Goal: Task Accomplishment & Management: Complete application form

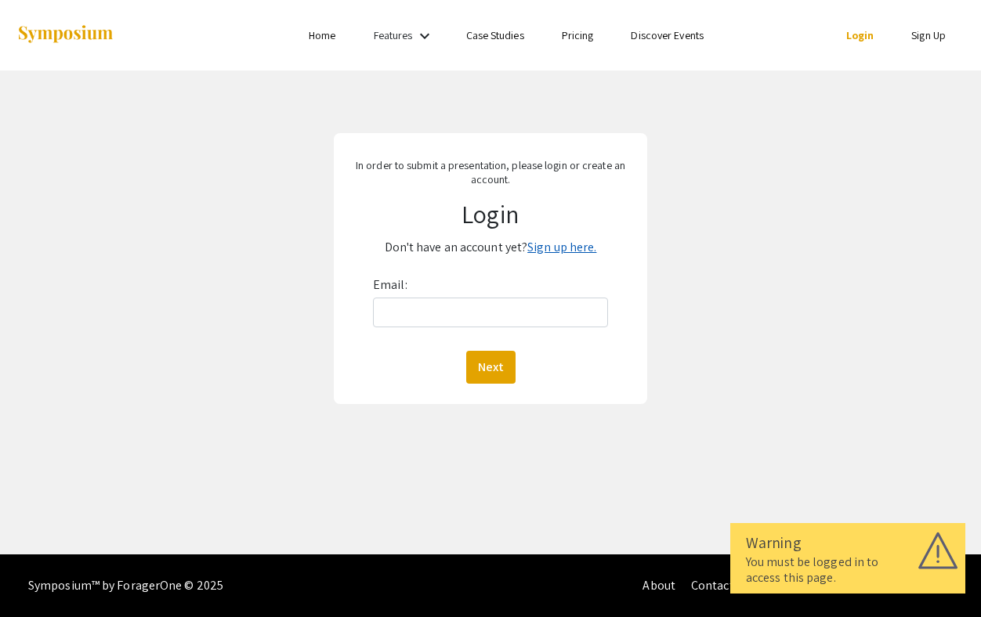
click at [565, 241] on link "Sign up here." at bounding box center [561, 247] width 69 height 16
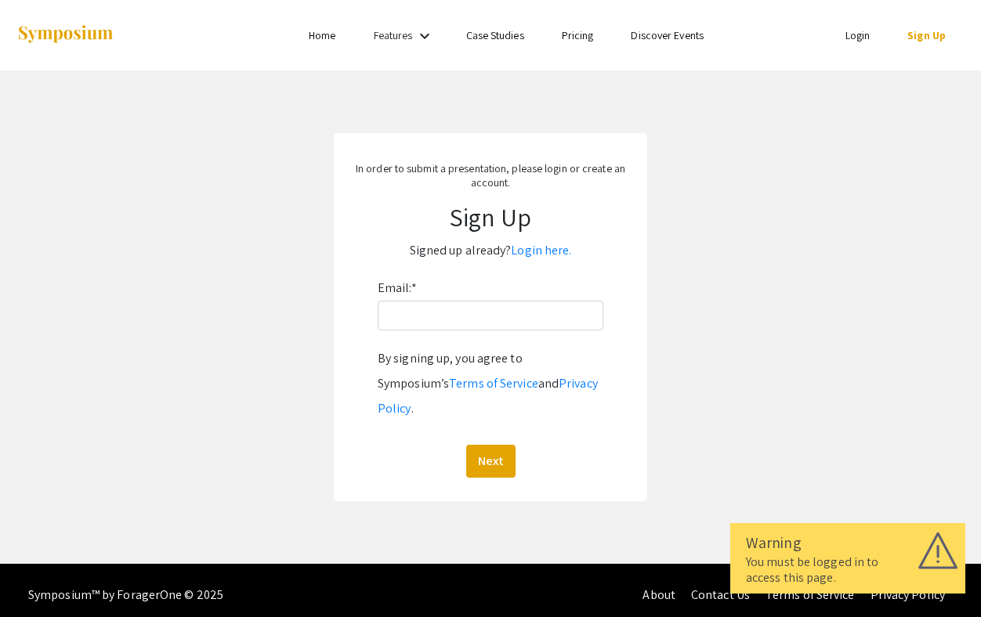
click at [475, 333] on div "Email: * By signing up, you agree to Symposium’s Terms of Service and Privacy P…" at bounding box center [491, 377] width 226 height 202
click at [477, 318] on input "Email: *" at bounding box center [491, 316] width 226 height 30
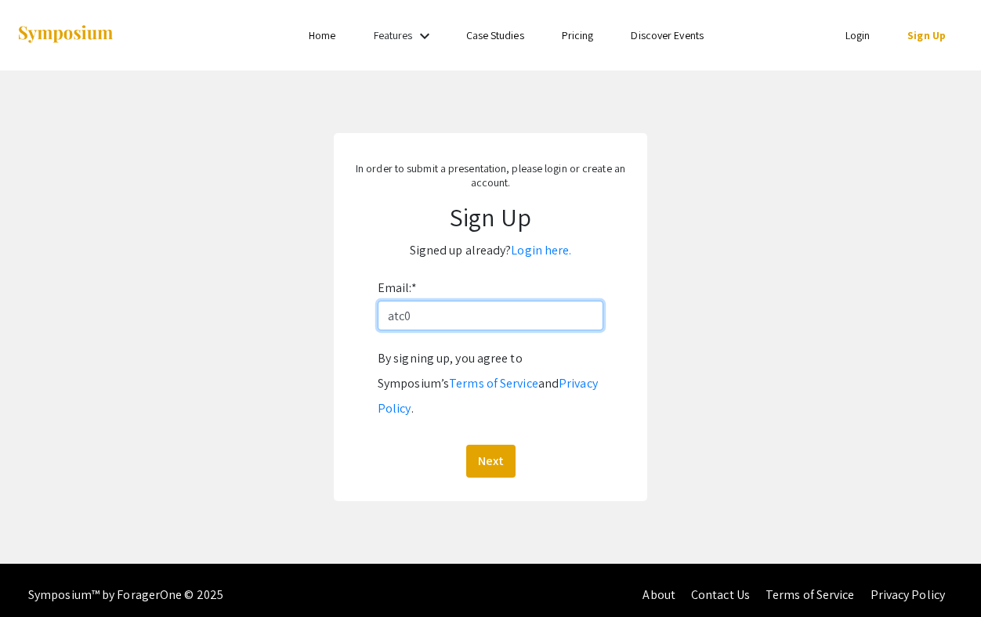
type input "[EMAIL_ADDRESS][DOMAIN_NAME]"
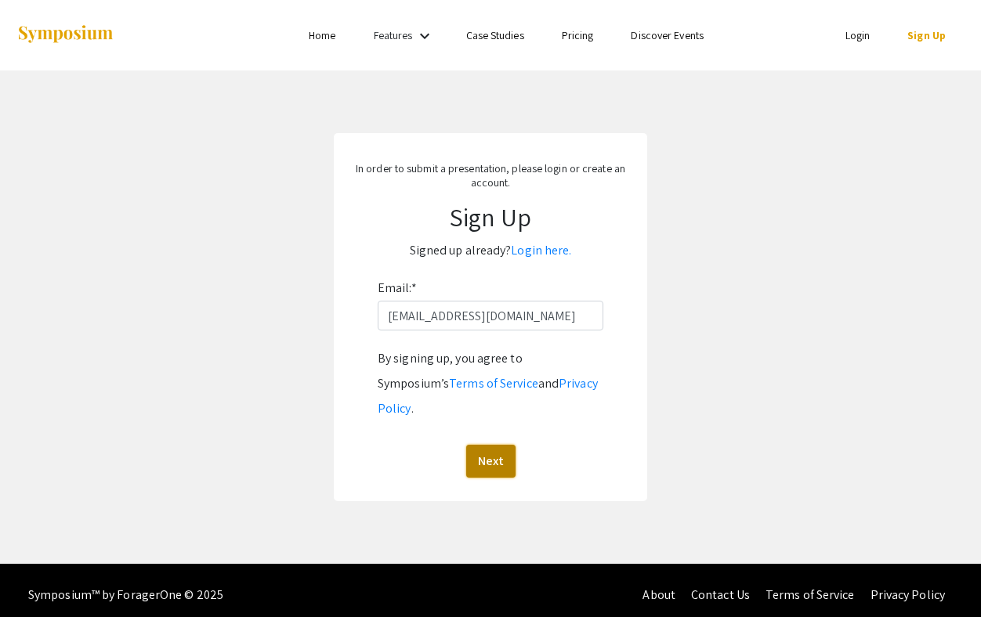
click at [485, 446] on button "Next" at bounding box center [490, 461] width 49 height 33
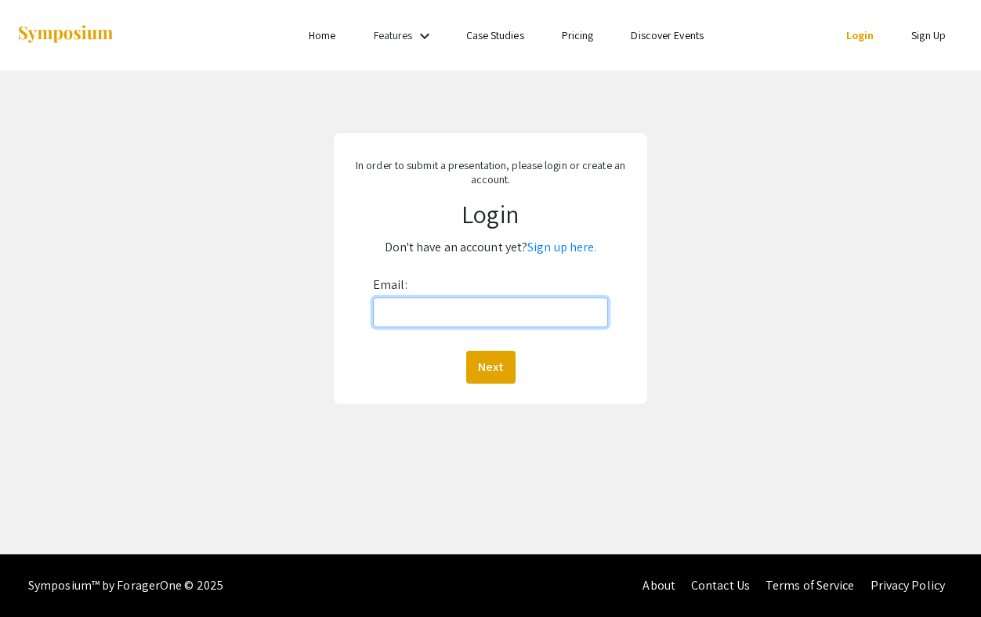
click at [470, 311] on input "Email:" at bounding box center [490, 313] width 235 height 30
type input "[PERSON_NAME][EMAIL_ADDRESS][PERSON_NAME][DOMAIN_NAME]"
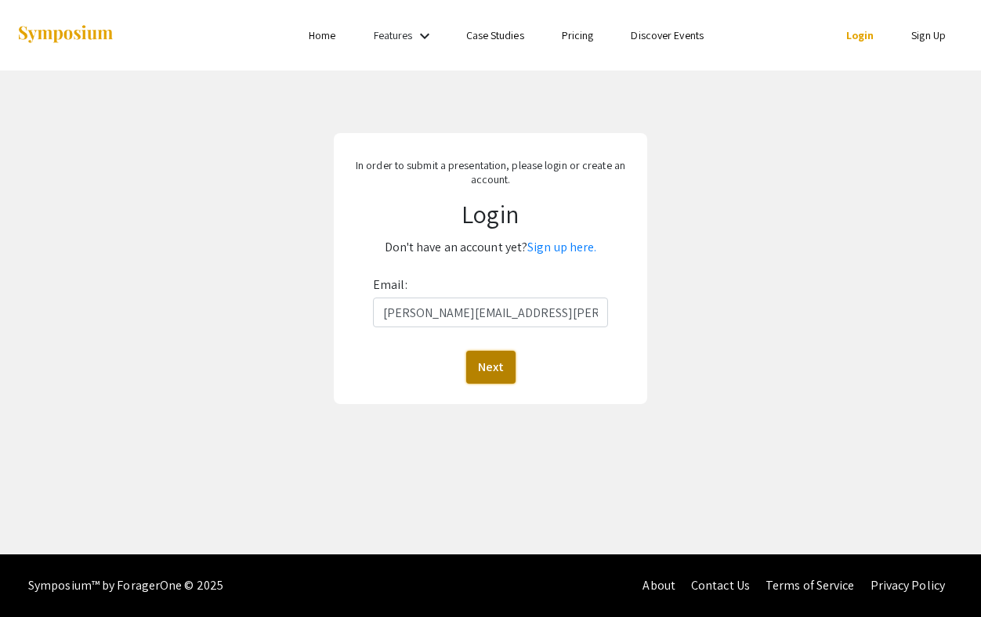
click at [511, 364] on button "Next" at bounding box center [490, 367] width 49 height 33
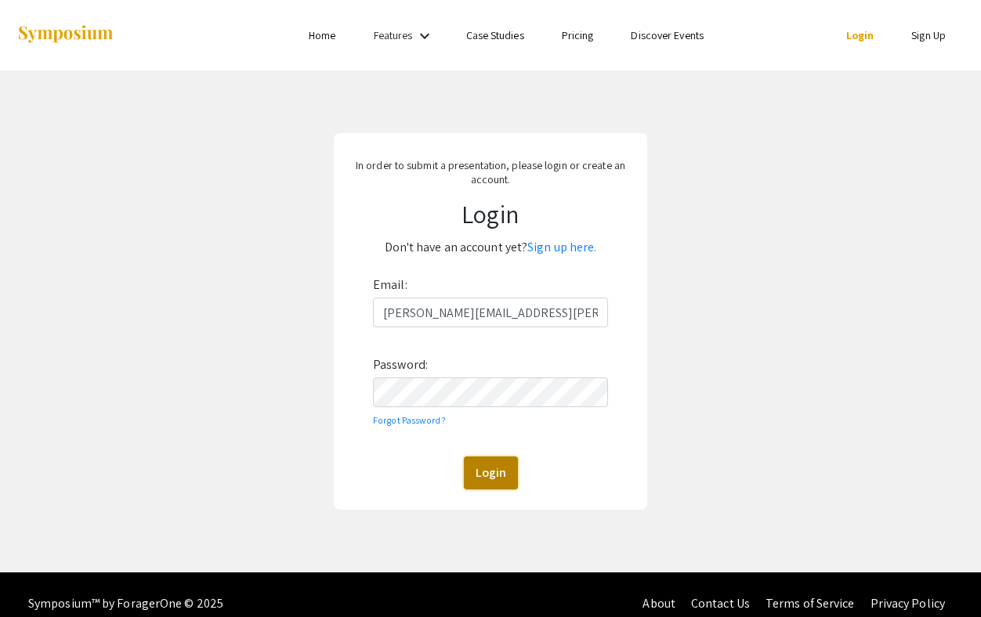
click at [500, 465] on button "Login" at bounding box center [491, 473] width 54 height 33
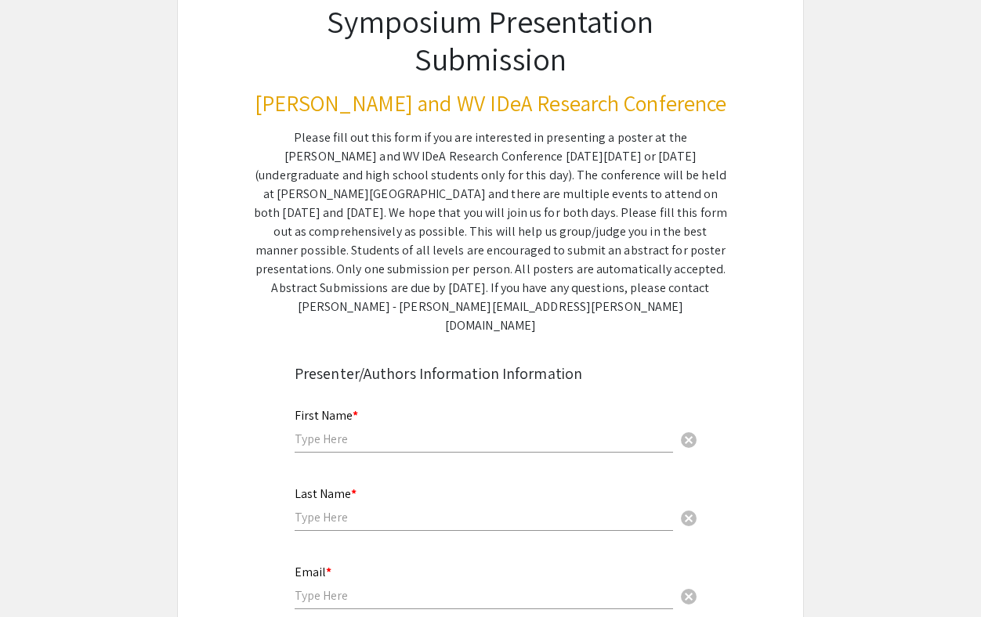
scroll to position [128, 0]
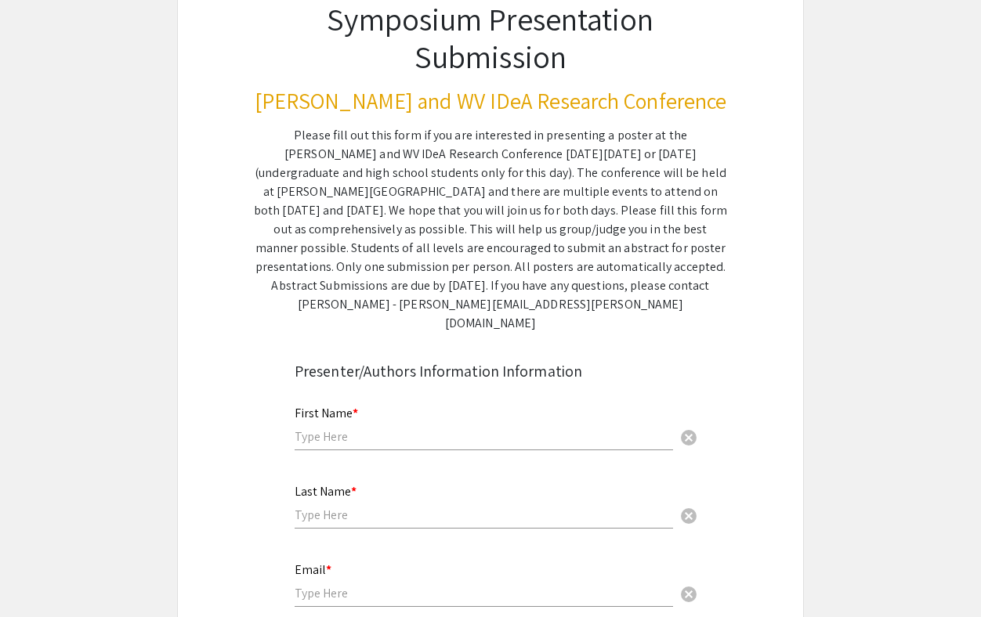
click at [315, 428] on input "text" at bounding box center [483, 436] width 378 height 16
type input "[PERSON_NAME]"
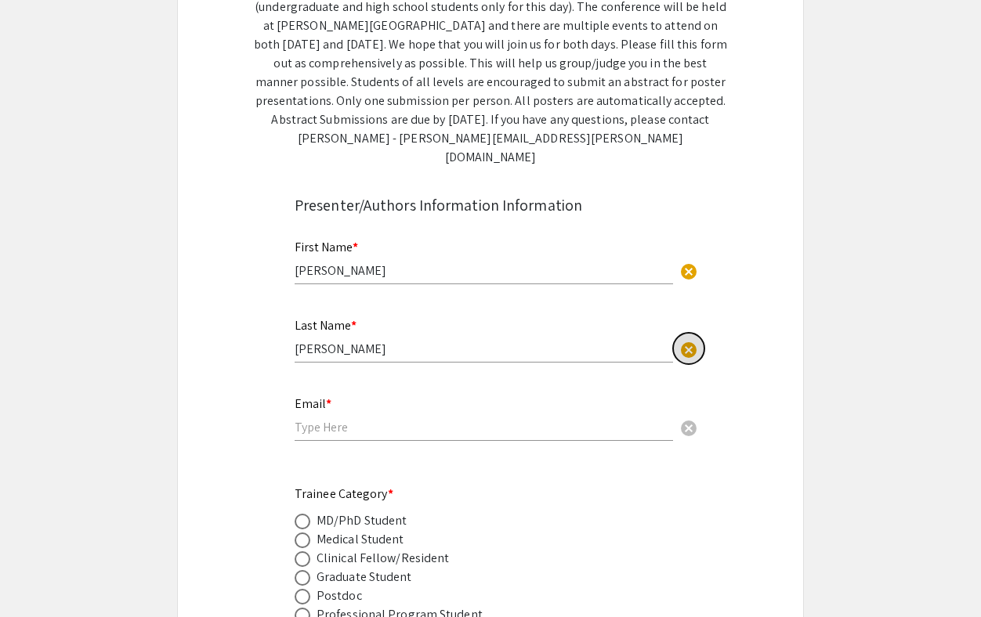
scroll to position [310, 0]
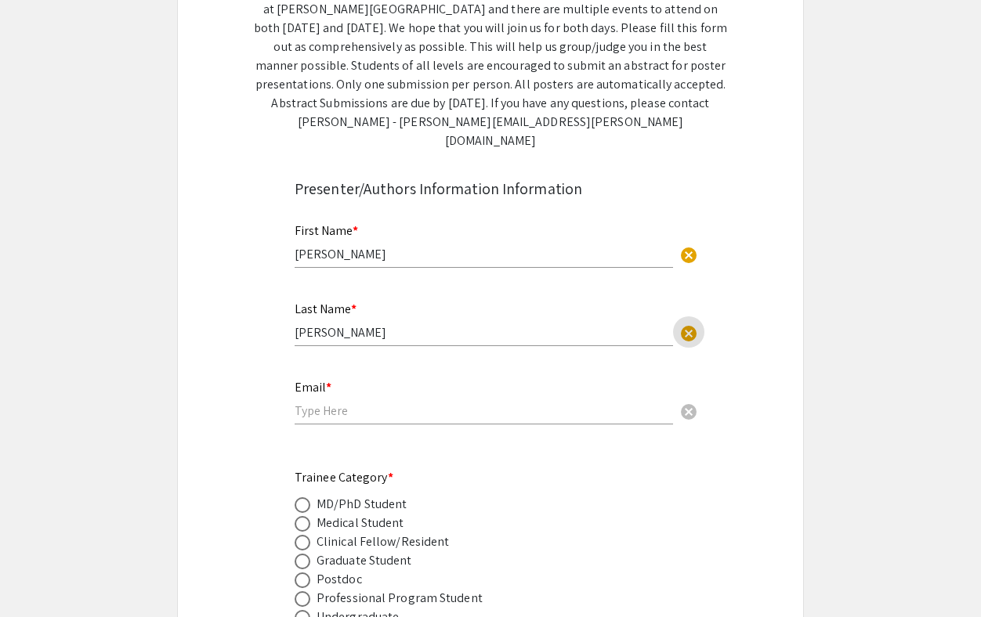
click at [312, 403] on input "email" at bounding box center [483, 411] width 378 height 16
type input "[PERSON_NAME][EMAIL_ADDRESS][PERSON_NAME][DOMAIN_NAME]"
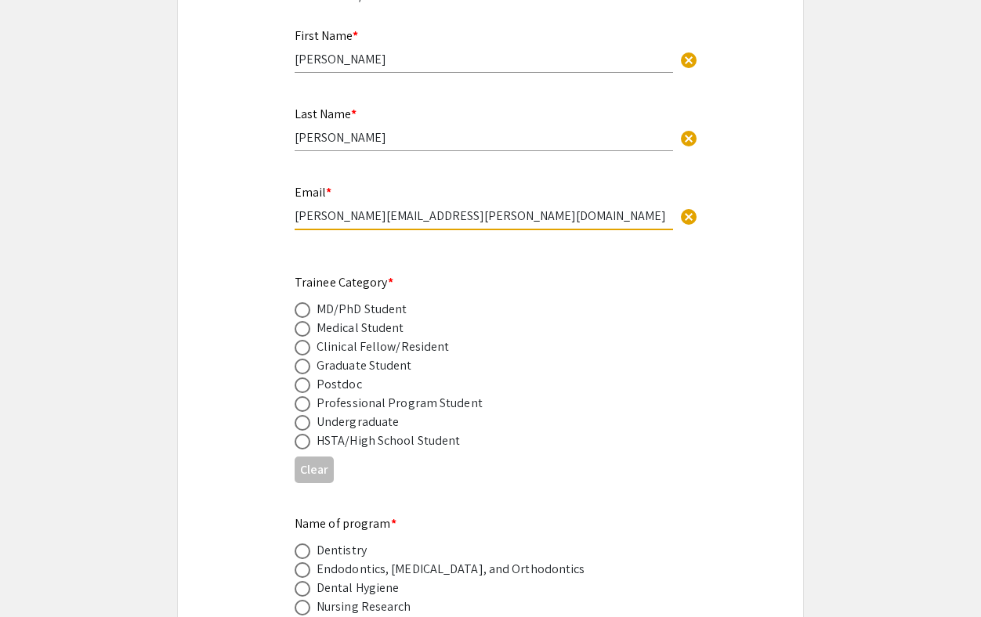
scroll to position [507, 0]
click at [300, 301] on span at bounding box center [302, 309] width 16 height 16
click at [300, 301] on input "radio" at bounding box center [302, 309] width 16 height 16
radio input "true"
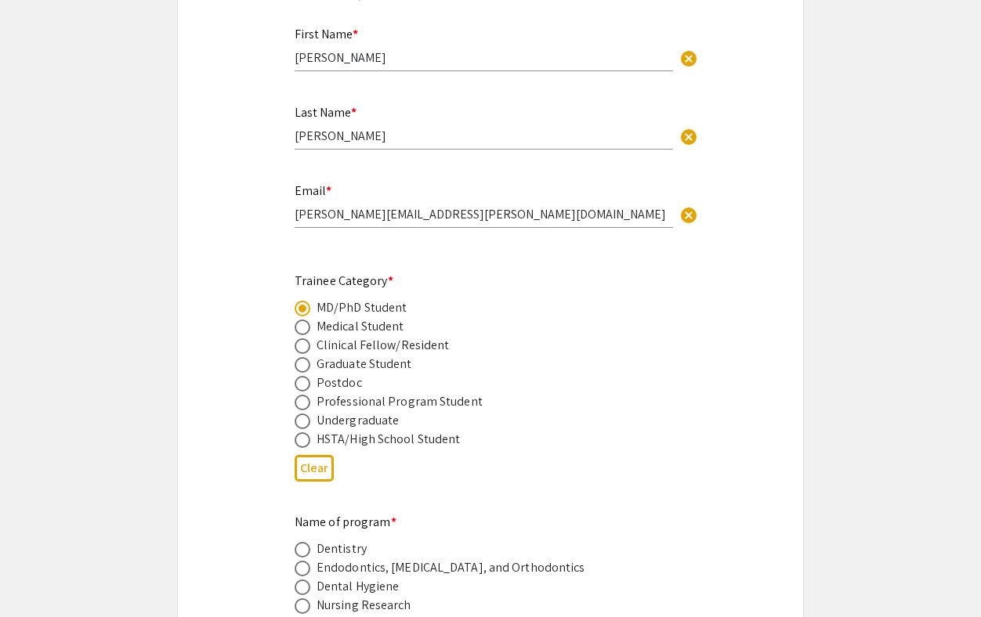
click at [300, 338] on span at bounding box center [302, 346] width 16 height 16
click at [300, 338] on input "radio" at bounding box center [302, 346] width 16 height 16
radio input "true"
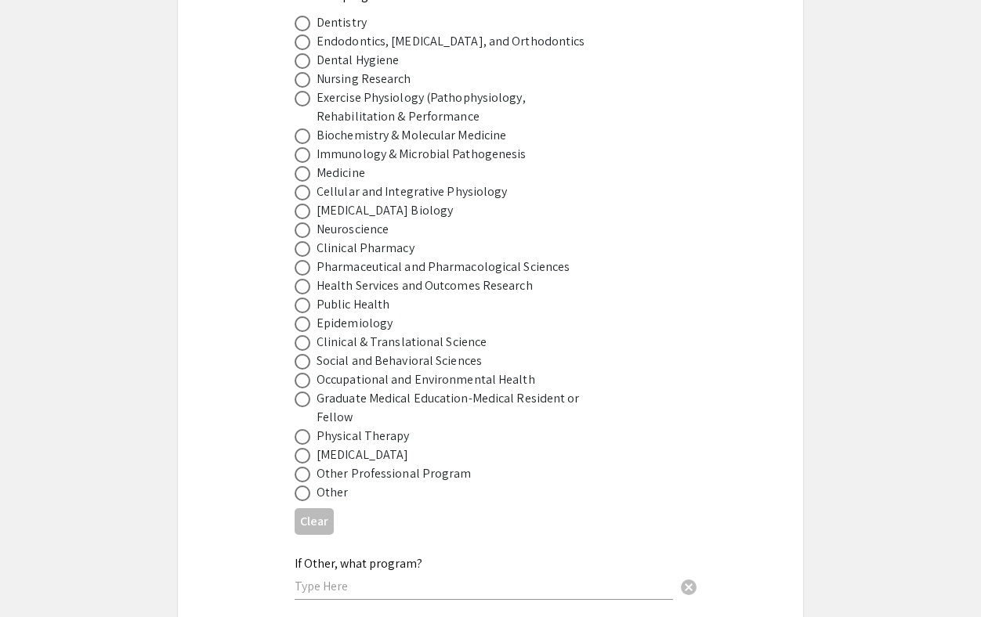
scroll to position [1035, 0]
click at [306, 164] on span at bounding box center [302, 172] width 16 height 16
click at [306, 164] on input "radio" at bounding box center [302, 172] width 16 height 16
radio input "true"
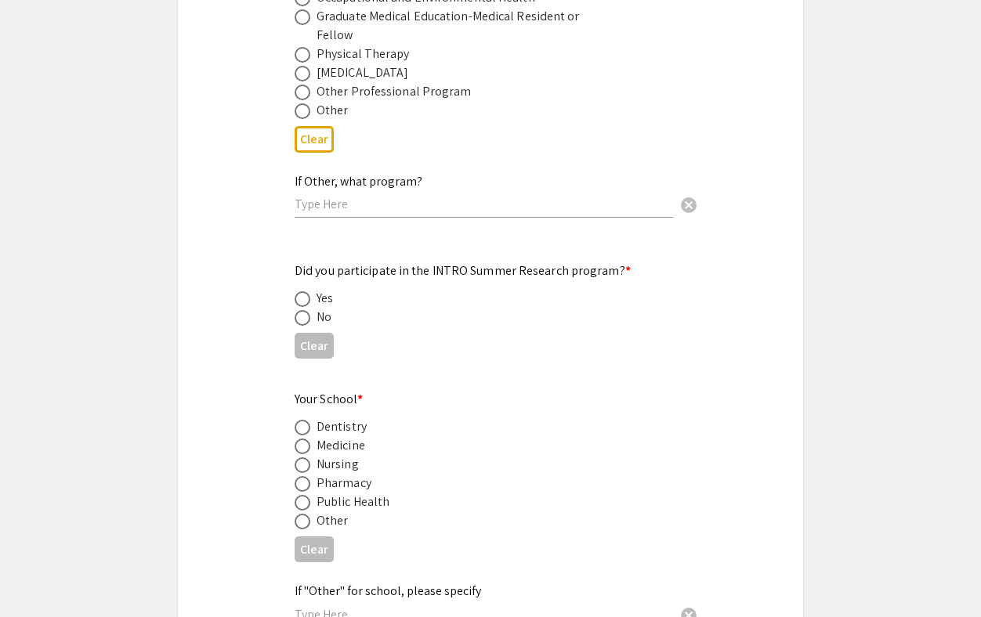
scroll to position [1417, 0]
click at [322, 306] on div "No" at bounding box center [323, 315] width 15 height 19
click at [302, 309] on span at bounding box center [302, 317] width 16 height 16
click at [302, 309] on input "radio" at bounding box center [302, 317] width 16 height 16
radio input "true"
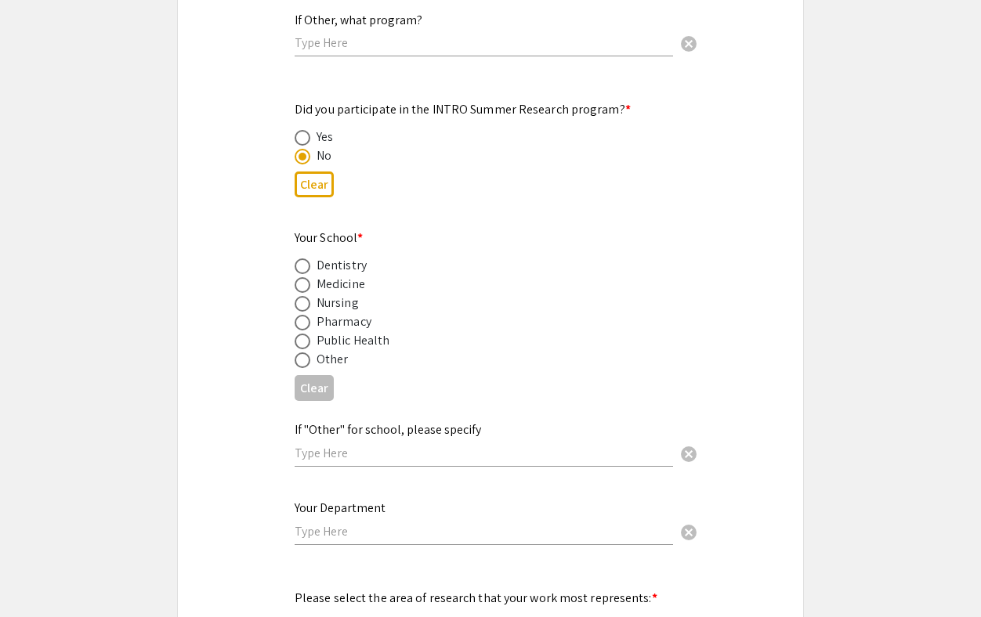
scroll to position [1580, 0]
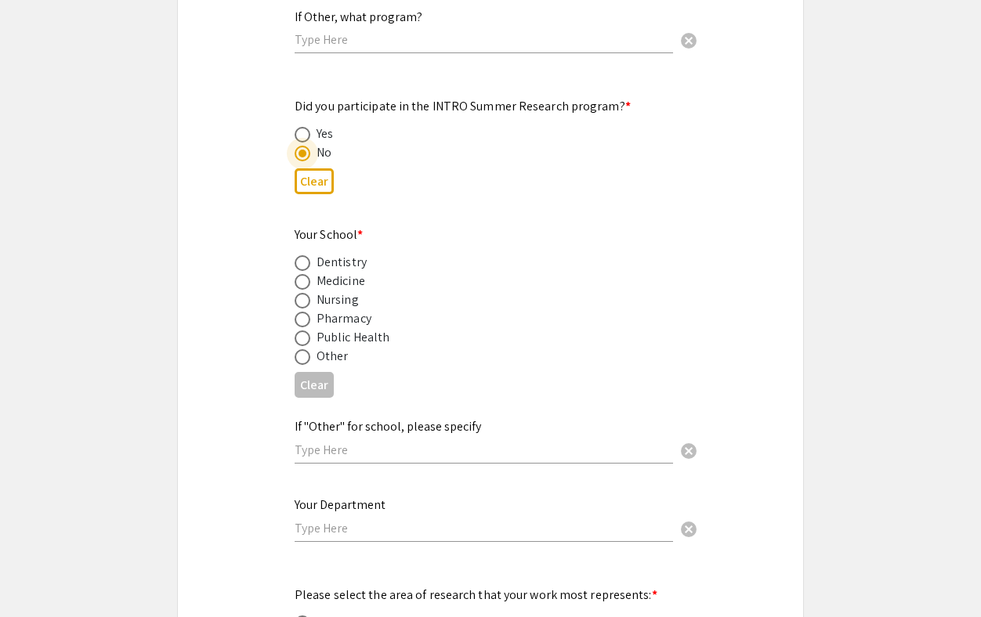
click at [299, 274] on span at bounding box center [302, 282] width 16 height 16
click at [299, 274] on input "radio" at bounding box center [302, 282] width 16 height 16
radio input "true"
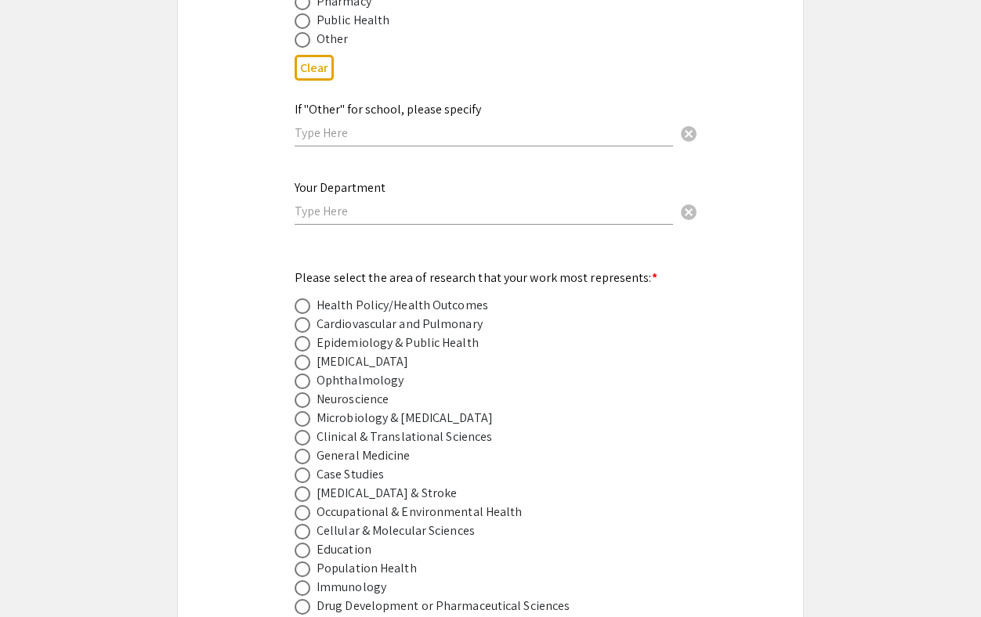
scroll to position [1919, 0]
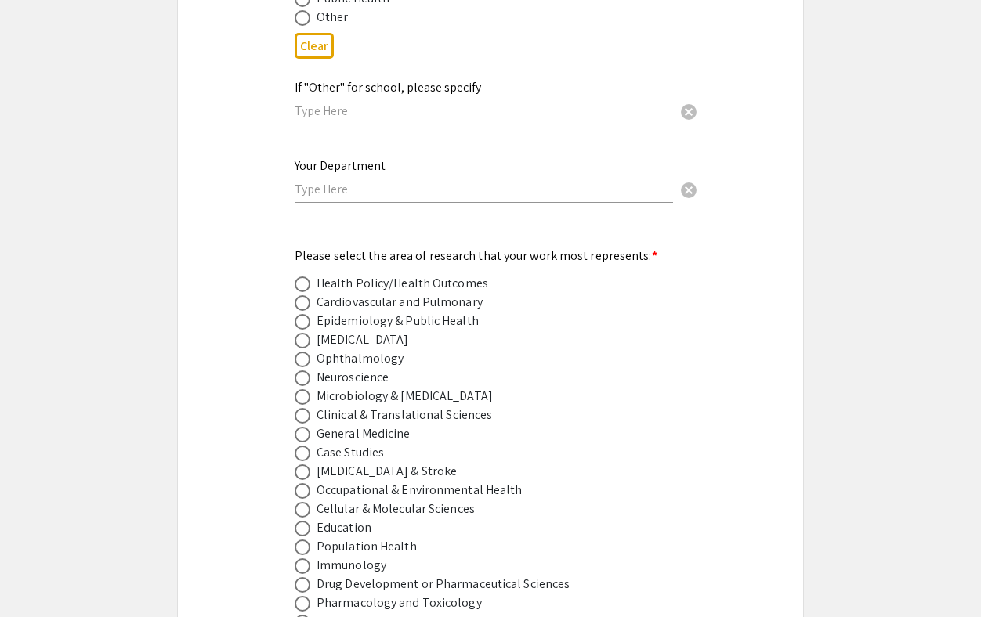
click at [351, 181] on input "text" at bounding box center [483, 189] width 378 height 16
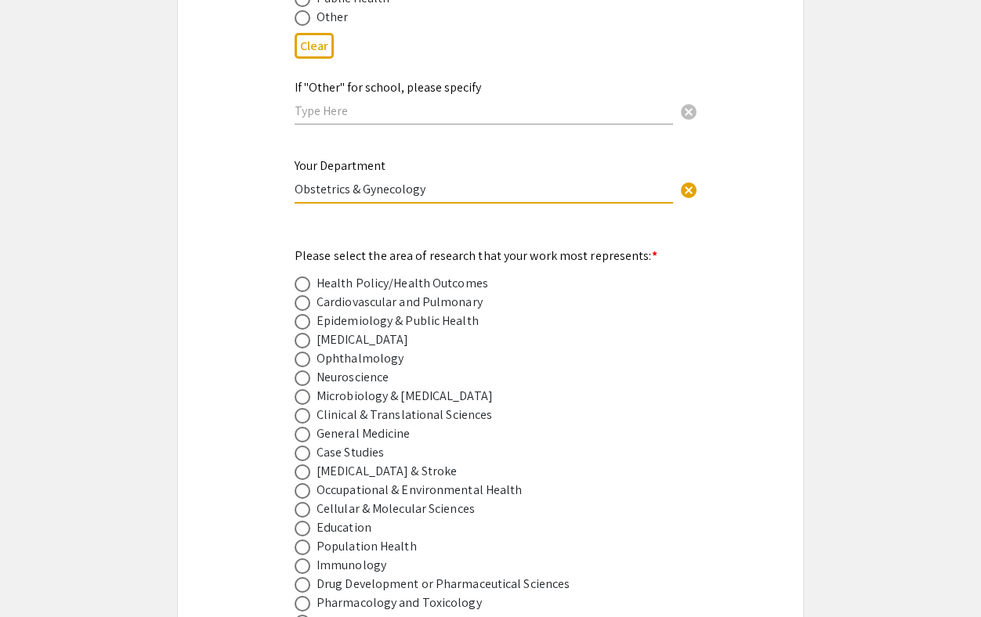
type input "Obstetrics & Gynecology"
click at [302, 333] on span at bounding box center [302, 341] width 16 height 16
click at [302, 333] on input "radio" at bounding box center [302, 341] width 16 height 16
radio input "true"
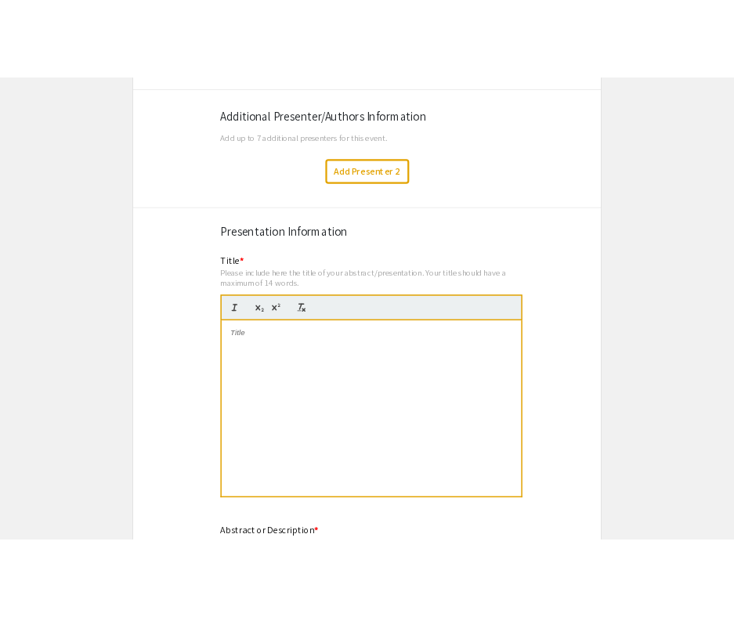
scroll to position [2677, 0]
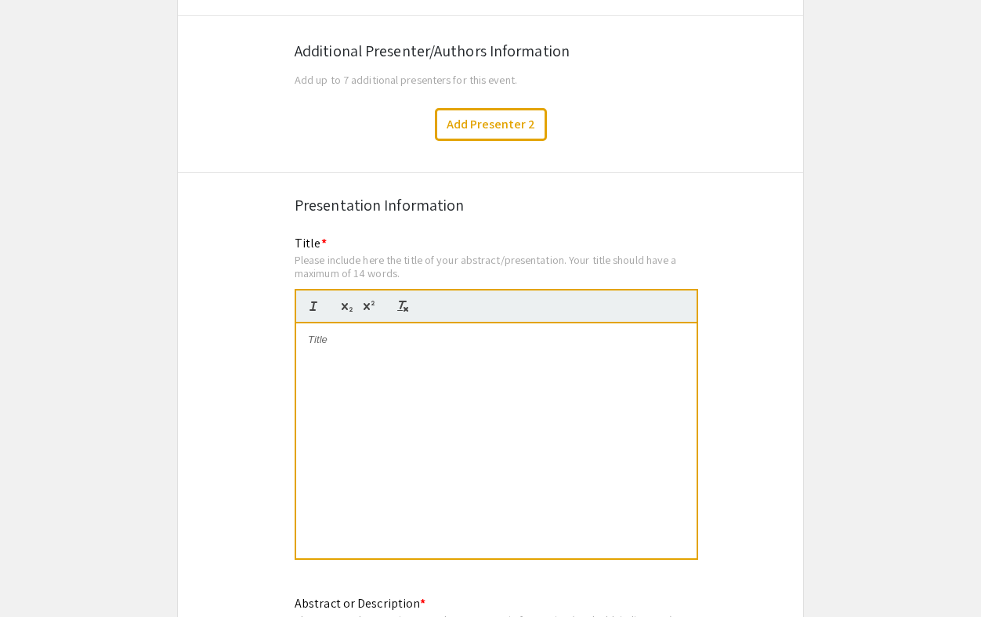
click at [362, 118] on div "Add Presenter 2" at bounding box center [490, 124] width 648 height 33
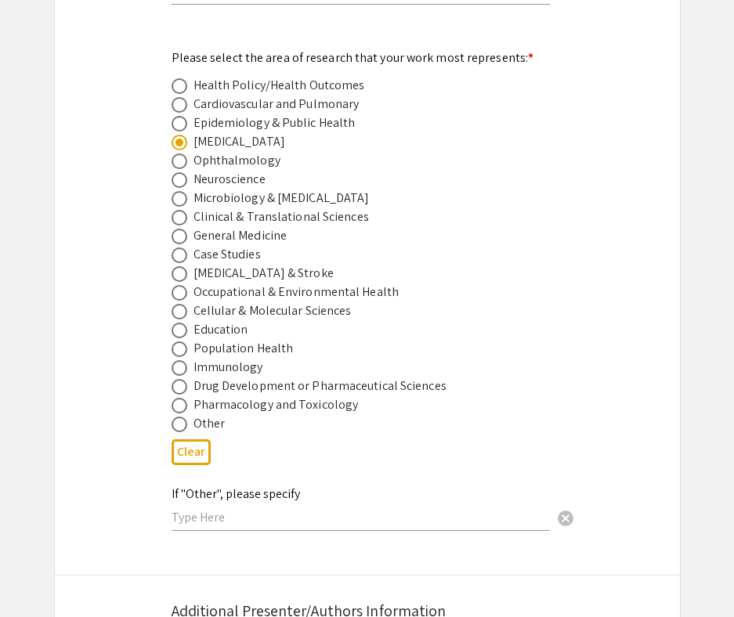
scroll to position [2121, 0]
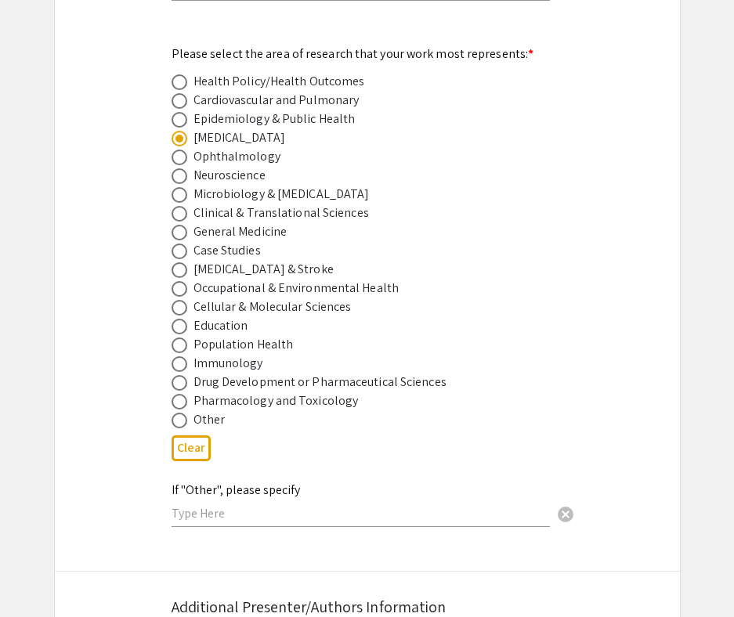
click at [205, 410] on div "Other" at bounding box center [209, 419] width 32 height 19
click at [181, 413] on span at bounding box center [180, 421] width 16 height 16
click at [181, 413] on input "radio" at bounding box center [180, 421] width 16 height 16
radio input "true"
click at [228, 505] on input "text" at bounding box center [361, 513] width 378 height 16
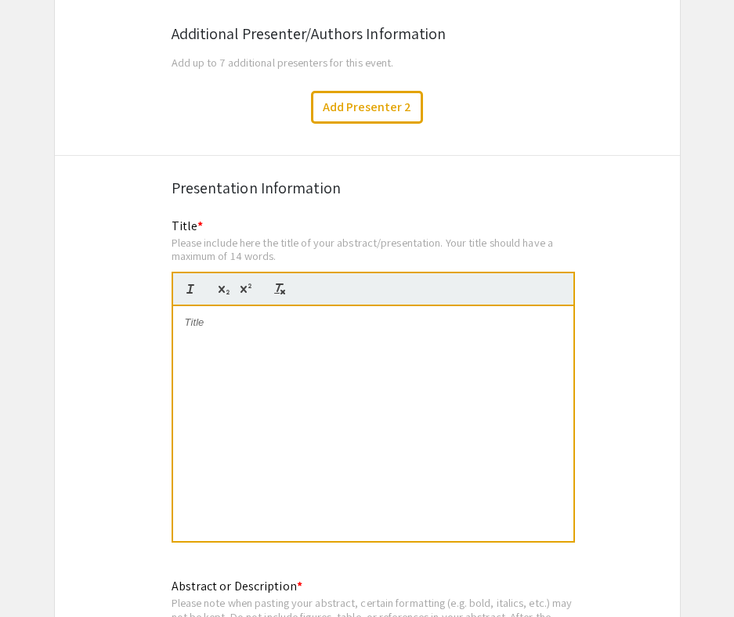
scroll to position [2695, 0]
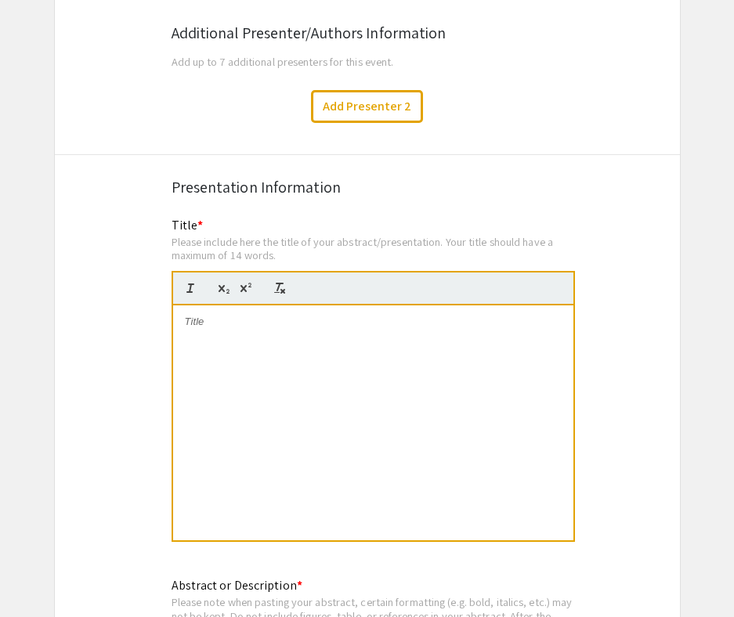
type input "Obstetrics & Gynecology"
click at [305, 341] on div at bounding box center [373, 422] width 400 height 235
click at [199, 335] on div "Does [MEDICAL_DATA] correlate with BMI?" at bounding box center [373, 422] width 400 height 235
click at [175, 305] on div "Does [MEDICAL_DATA] correlate with BMI?" at bounding box center [373, 422] width 400 height 235
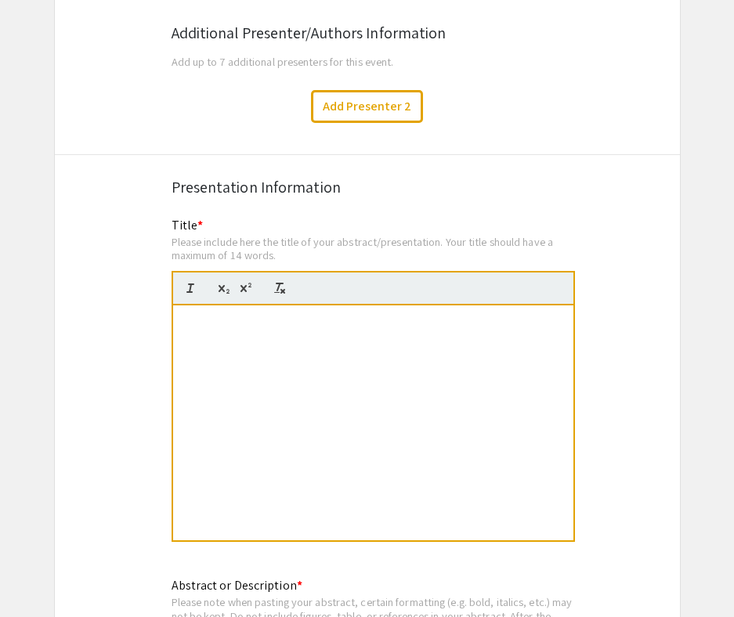
click at [226, 316] on strong "Does [MEDICAL_DATA] correlate with BMI?" at bounding box center [291, 322] width 213 height 12
click at [315, 385] on div "Does [MEDICAL_DATA] correlate with BMI?" at bounding box center [373, 422] width 400 height 235
click at [247, 334] on div "Does [MEDICAL_DATA] correlate with BMI?" at bounding box center [373, 422] width 400 height 235
click at [239, 346] on div "Does [MEDICAL_DATA] correlate with BMI?" at bounding box center [373, 422] width 400 height 235
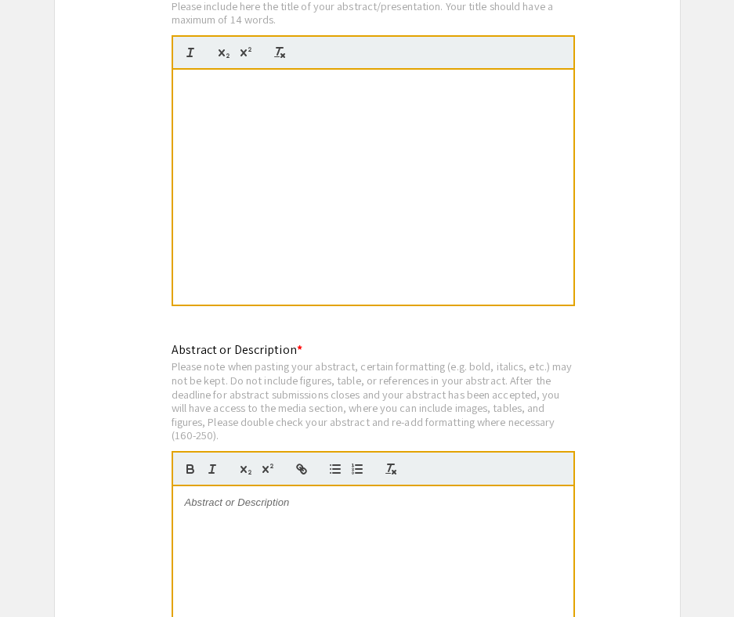
scroll to position [2938, 0]
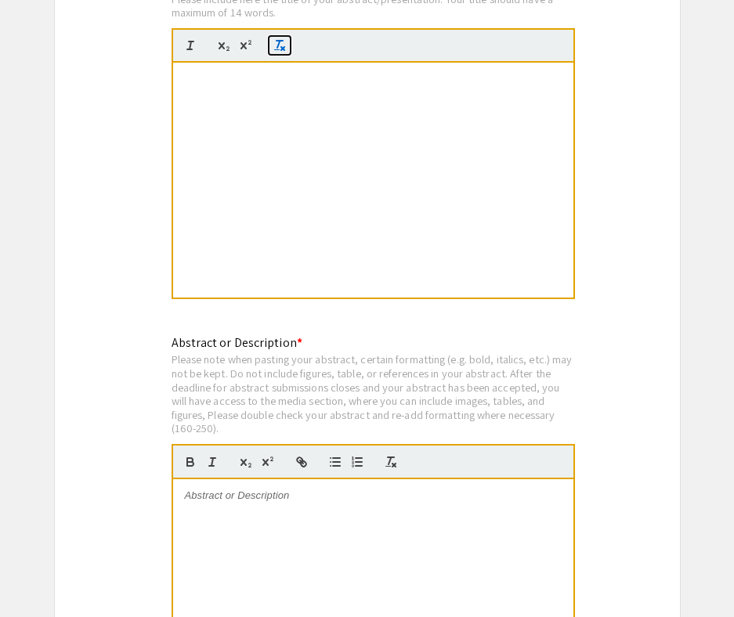
click at [283, 47] on line "button" at bounding box center [282, 48] width 3 height 3
click at [215, 81] on div "Does [MEDICAL_DATA] correlate with BMI?Co ﻿" at bounding box center [373, 180] width 400 height 235
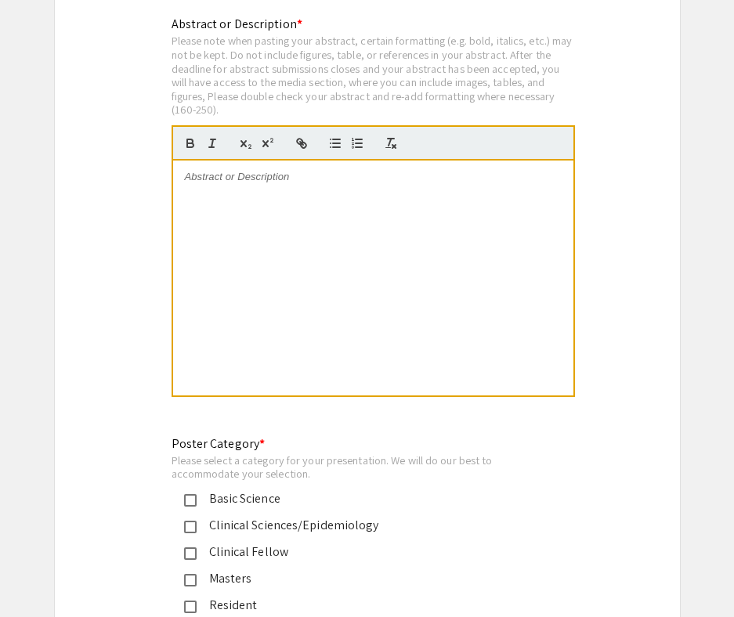
scroll to position [3282, 0]
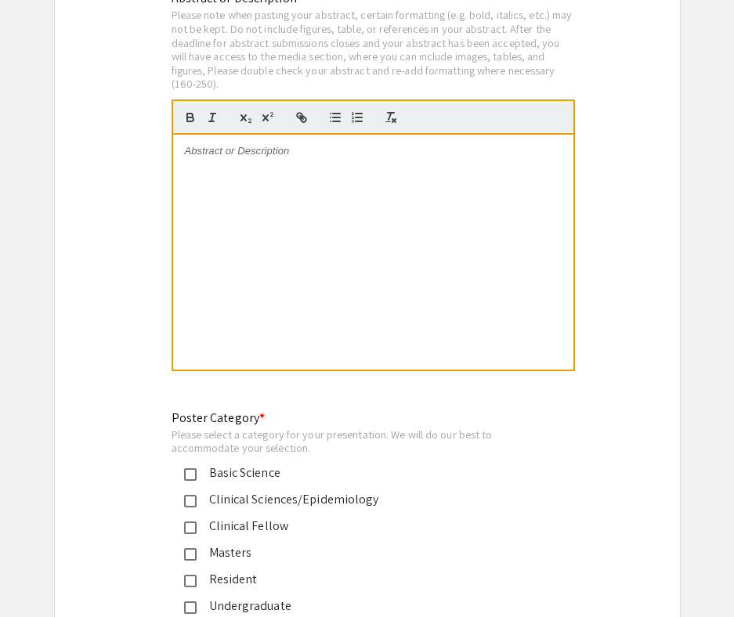
click at [316, 201] on div at bounding box center [373, 252] width 400 height 235
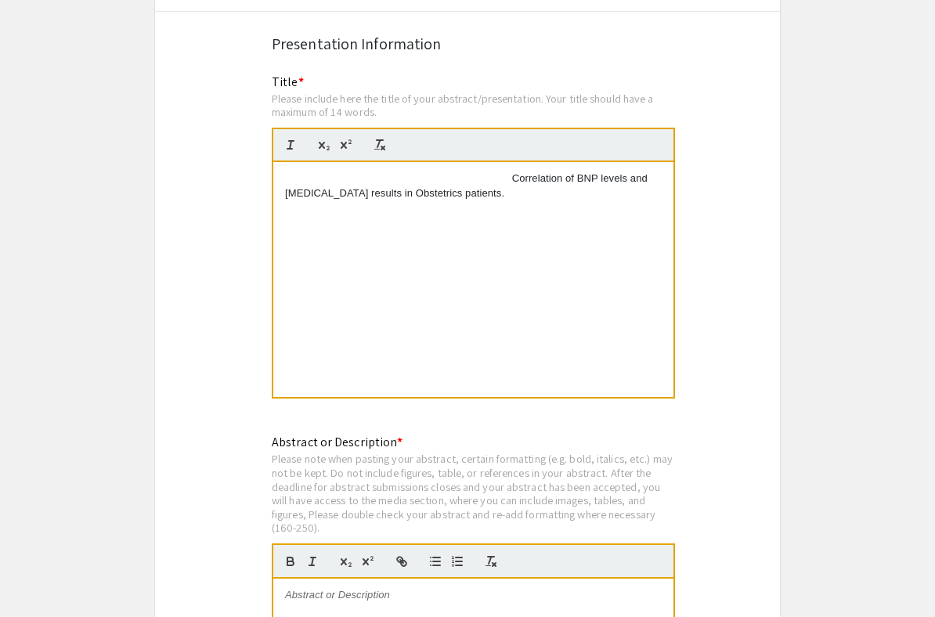
scroll to position [2836, 0]
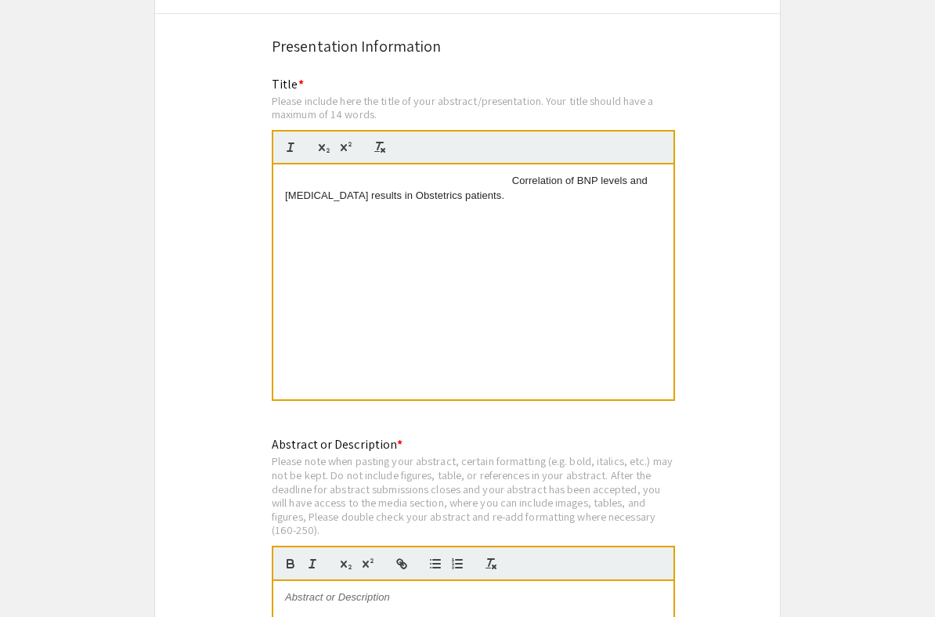
click at [425, 183] on p "Does [MEDICAL_DATA] correlate with BMI?Co Correlation of BNP levels and [MEDICA…" at bounding box center [473, 188] width 377 height 29
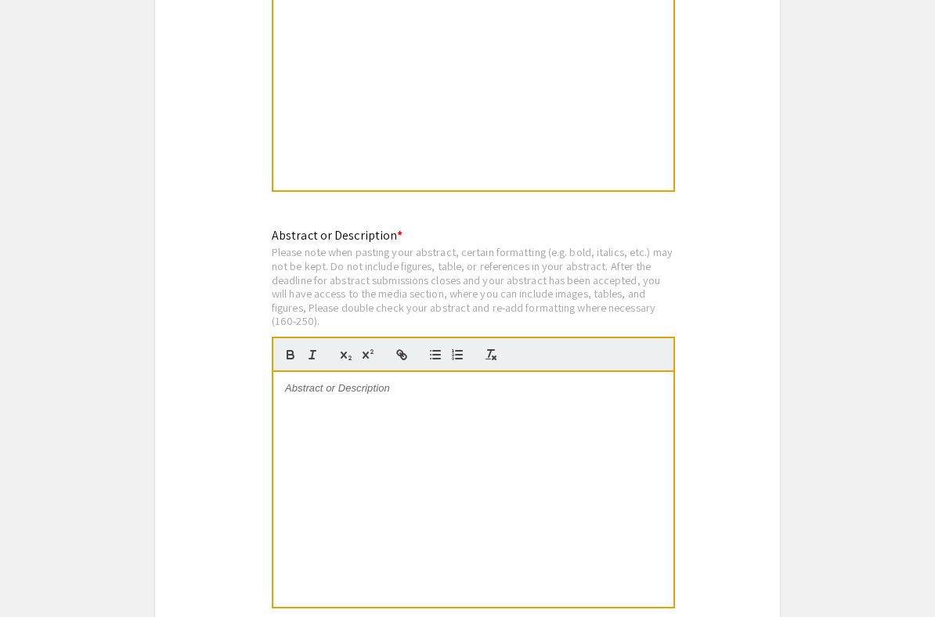
scroll to position [3047, 0]
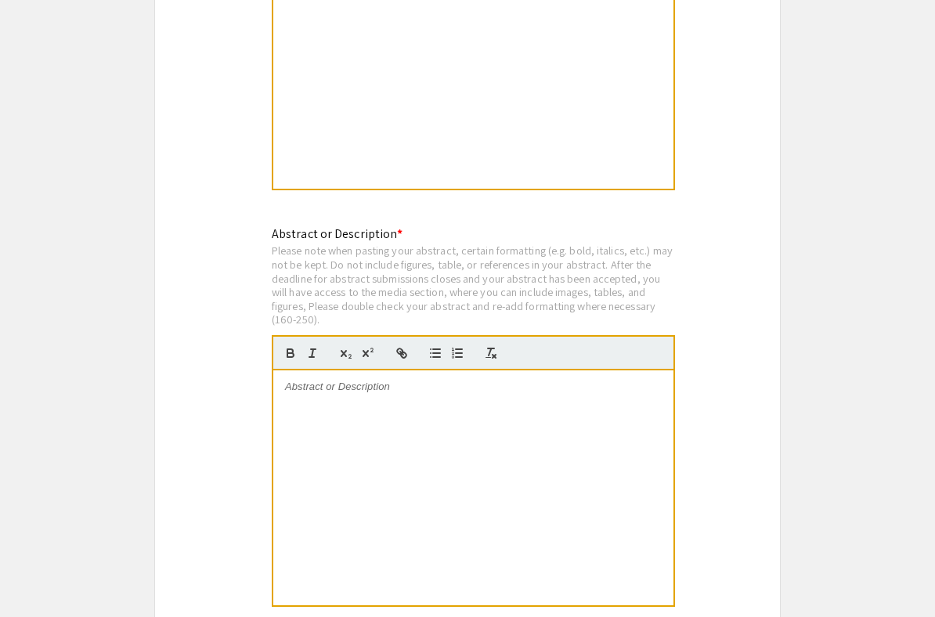
click at [400, 403] on div at bounding box center [473, 487] width 400 height 235
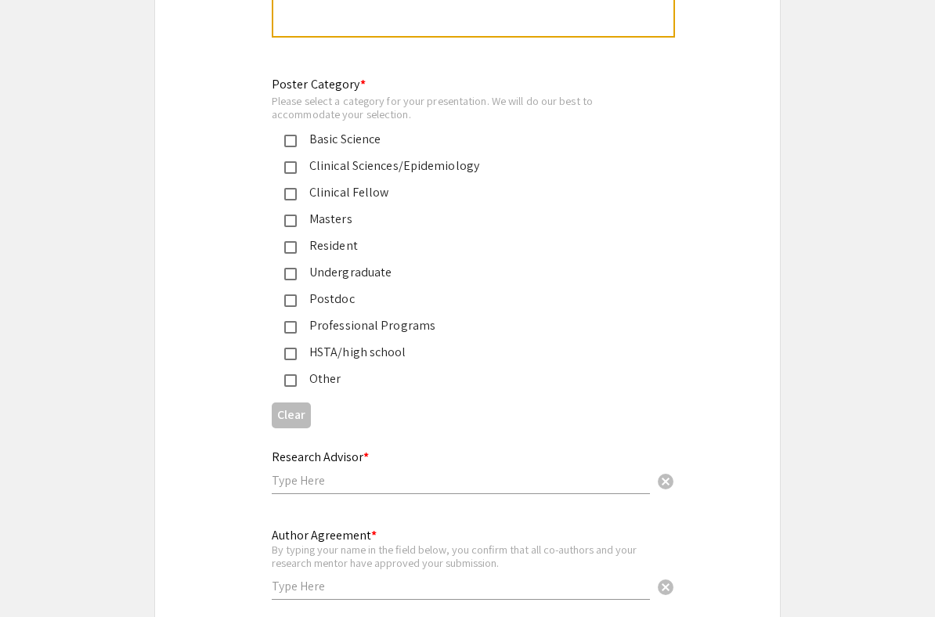
scroll to position [3617, 0]
click at [291, 240] on mat-pseudo-checkbox at bounding box center [290, 246] width 13 height 13
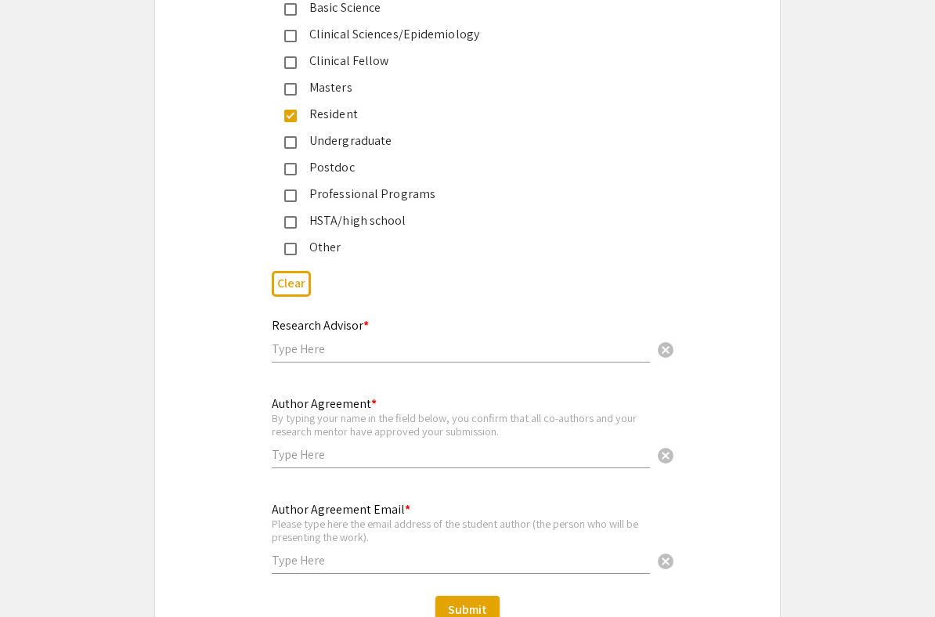
scroll to position [3755, 0]
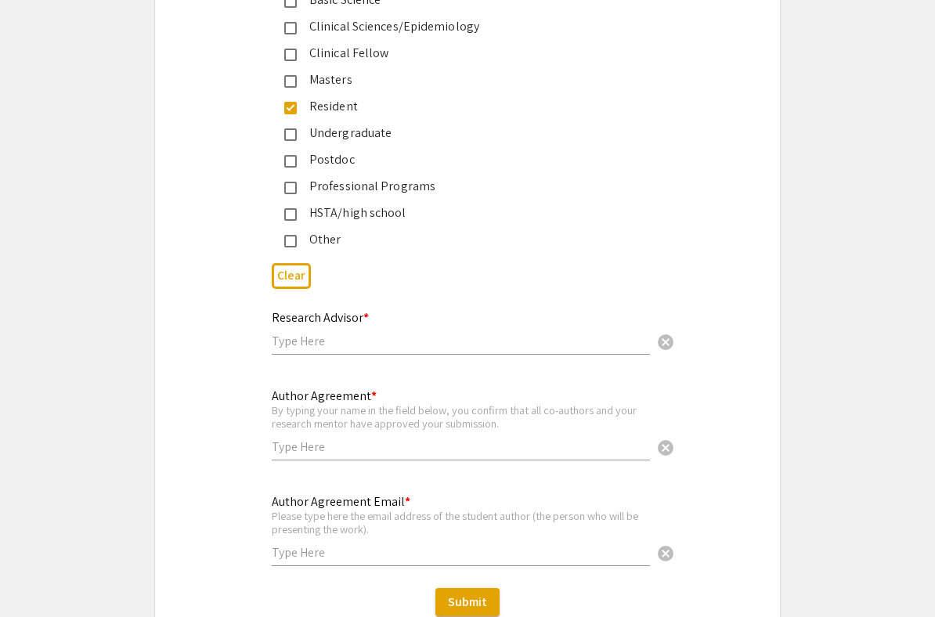
click at [342, 333] on input "text" at bounding box center [461, 341] width 378 height 16
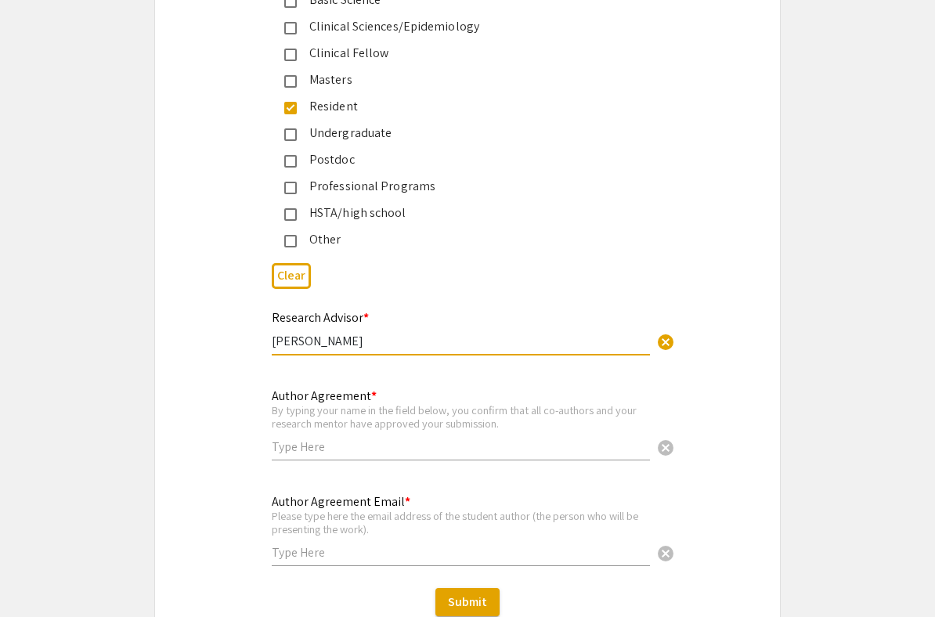
type input "[PERSON_NAME]"
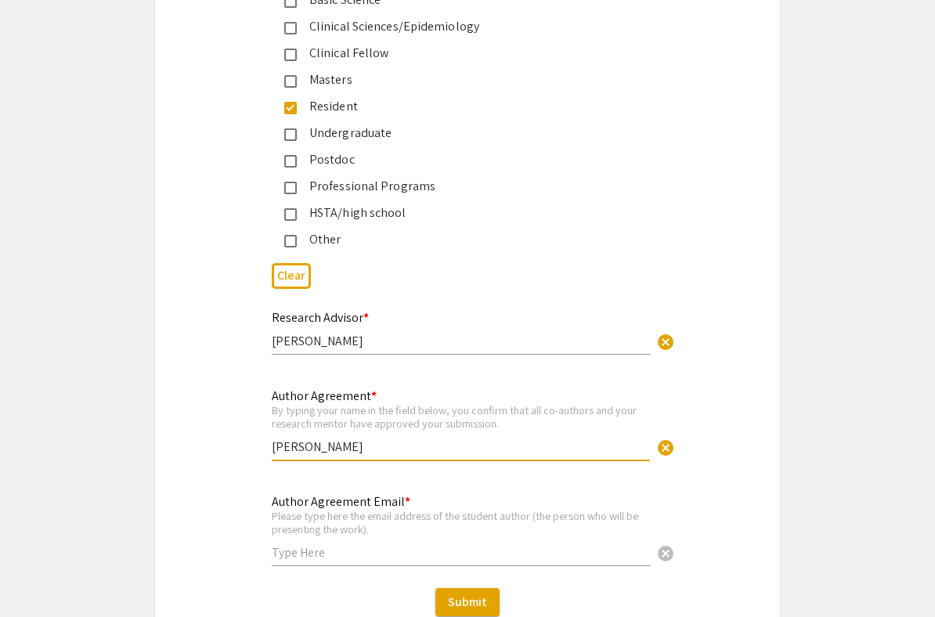
type input "[PERSON_NAME]"
click at [233, 425] on div "Author Agreement * By typing your name in the field below, you confirm that all…" at bounding box center [467, 432] width 625 height 93
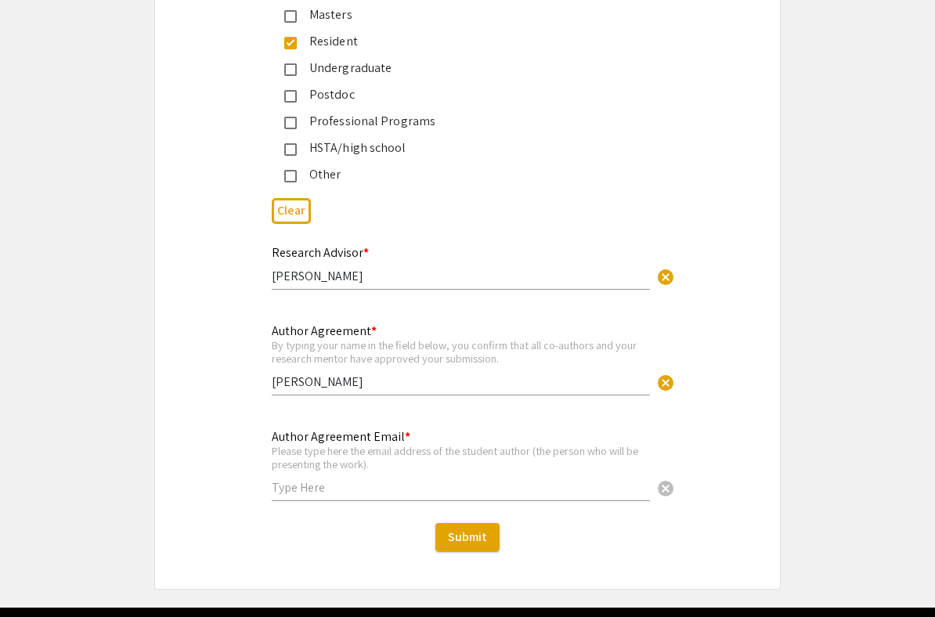
scroll to position [3821, 0]
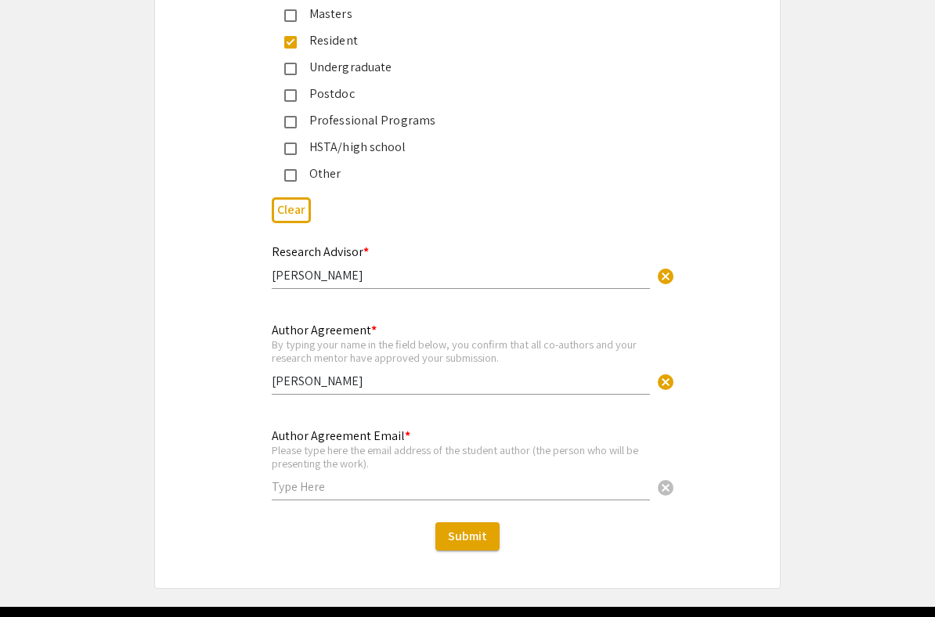
click at [355, 486] on input "text" at bounding box center [461, 487] width 378 height 16
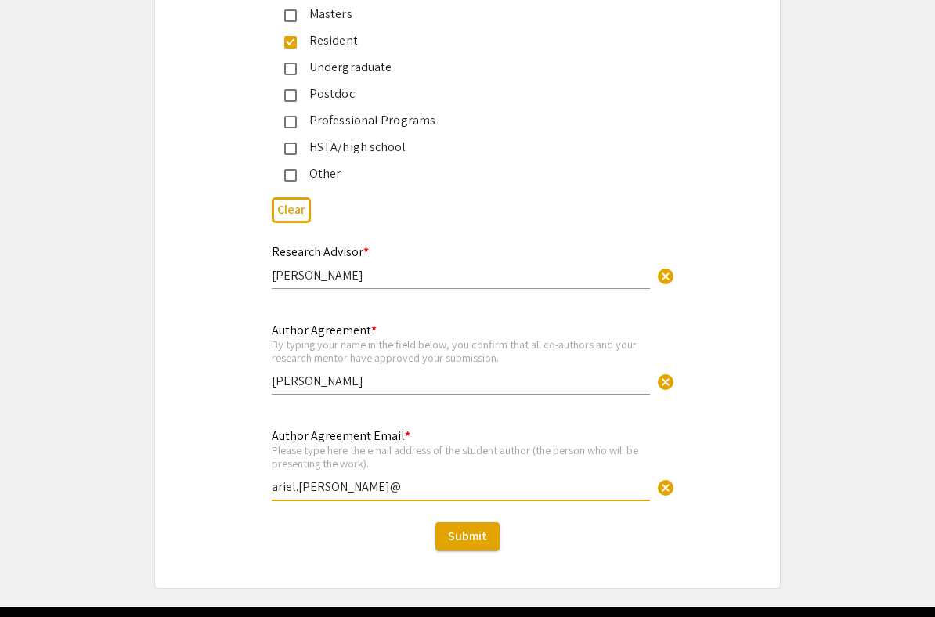
type input "[PERSON_NAME][EMAIL_ADDRESS][PERSON_NAME][DOMAIN_NAME]"
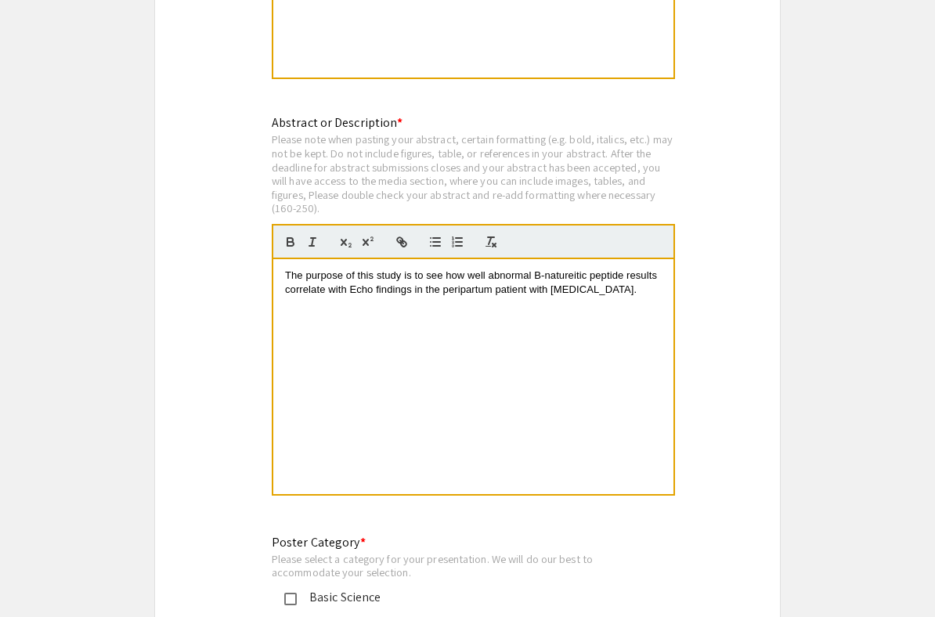
scroll to position [3037, 0]
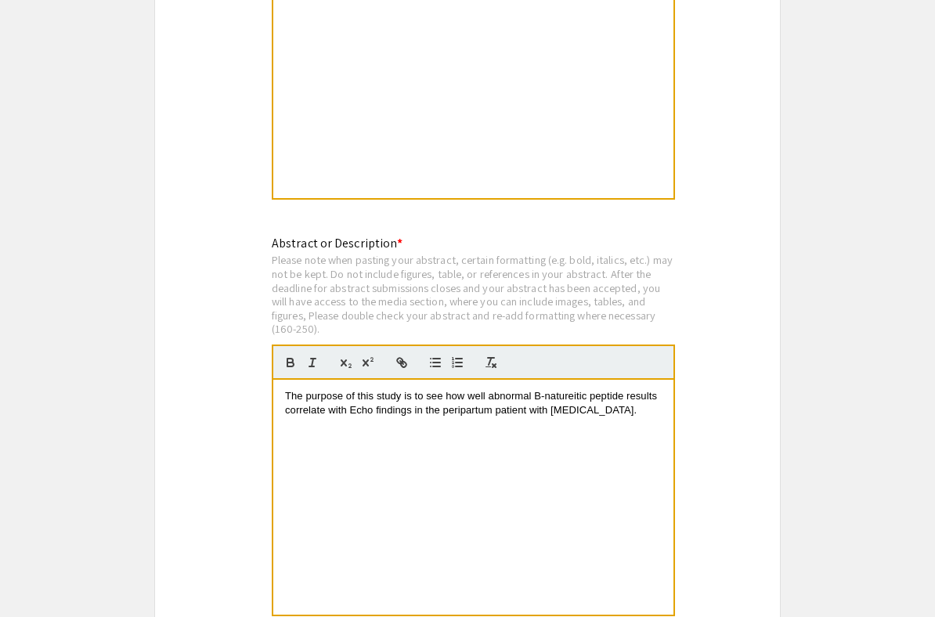
click at [645, 400] on p "The purpose of this study is to see how well abnormal B-natureitic peptide resu…" at bounding box center [473, 403] width 377 height 29
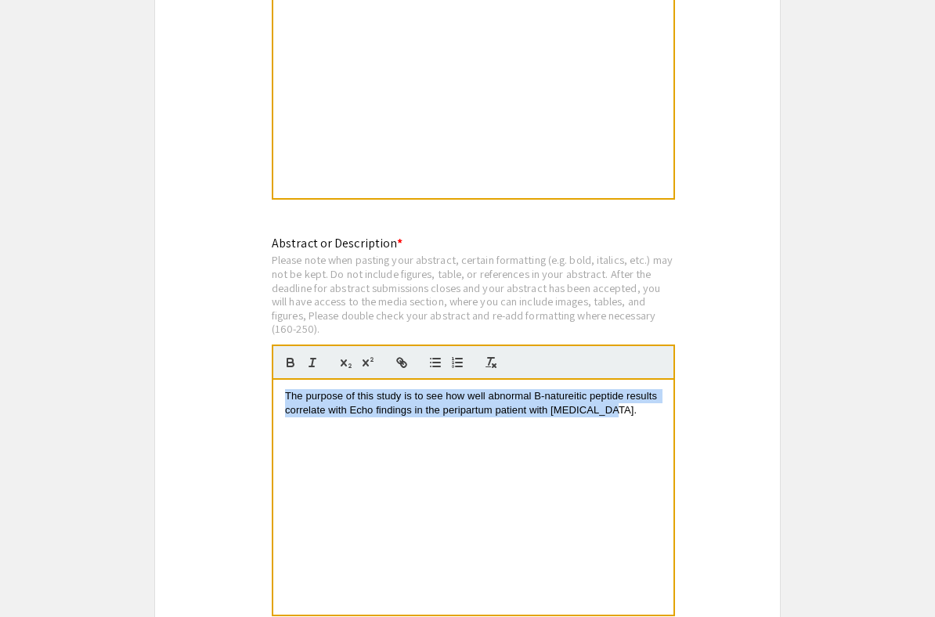
drag, startPoint x: 645, startPoint y: 400, endPoint x: 205, endPoint y: 352, distance: 442.1
copy span "The purpose of this study is to see how well abnormal B-natureitic peptide resu…"
click at [354, 460] on div "The purpose of this study is to see how well abnormal B-natureitic peptide resu…" at bounding box center [473, 497] width 400 height 235
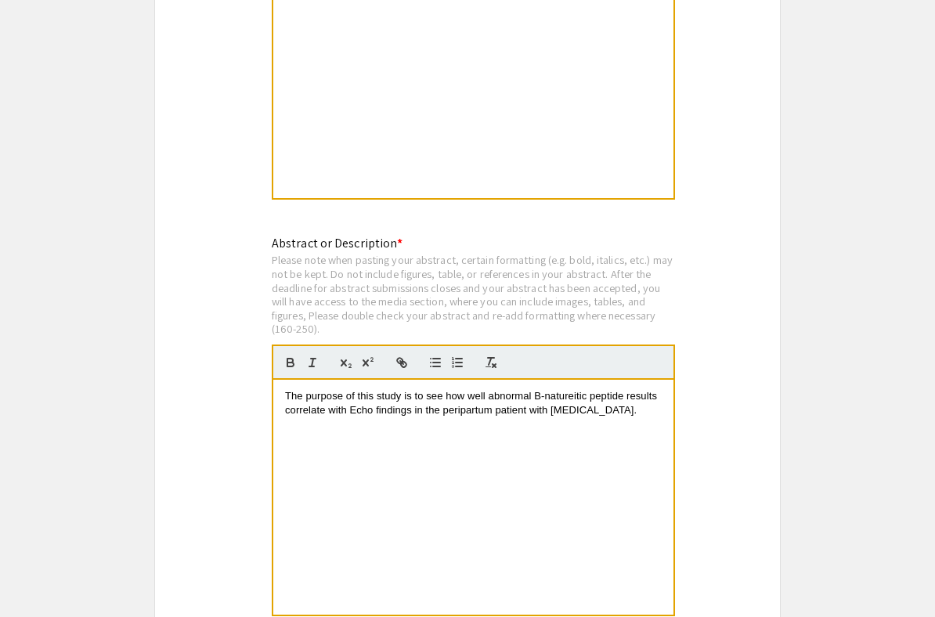
click at [286, 390] on span "The purpose of this study is to see how well abnormal B-natureitic peptide resu…" at bounding box center [472, 403] width 375 height 26
click at [604, 399] on p "The purpose of this study is to see how well abnormal B-natureitic peptide resu…" at bounding box center [473, 403] width 377 height 29
drag, startPoint x: 536, startPoint y: 385, endPoint x: 625, endPoint y: 385, distance: 89.3
click at [625, 390] on span "The purpose of this study is to see how well abnormal B-natureitic peptide resu…" at bounding box center [472, 403] width 375 height 26
copy span "B-natureitic peptide"
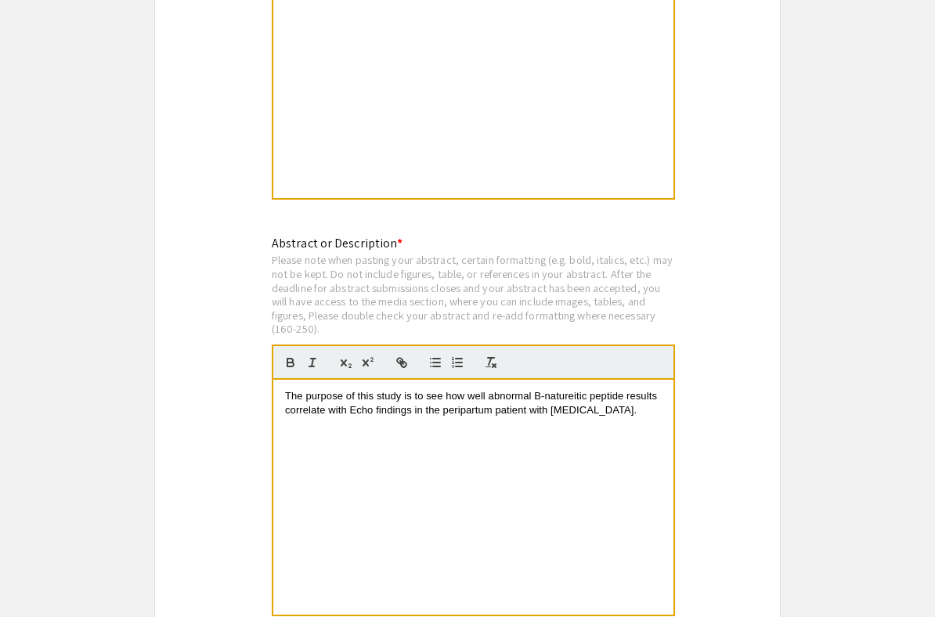
click at [626, 403] on p "The purpose of this study is to see how well abnormal B-natureitic peptide resu…" at bounding box center [473, 403] width 377 height 29
click at [281, 383] on div "The purpose of this study is to see how well abnormal B-natureitic peptide resu…" at bounding box center [473, 497] width 400 height 235
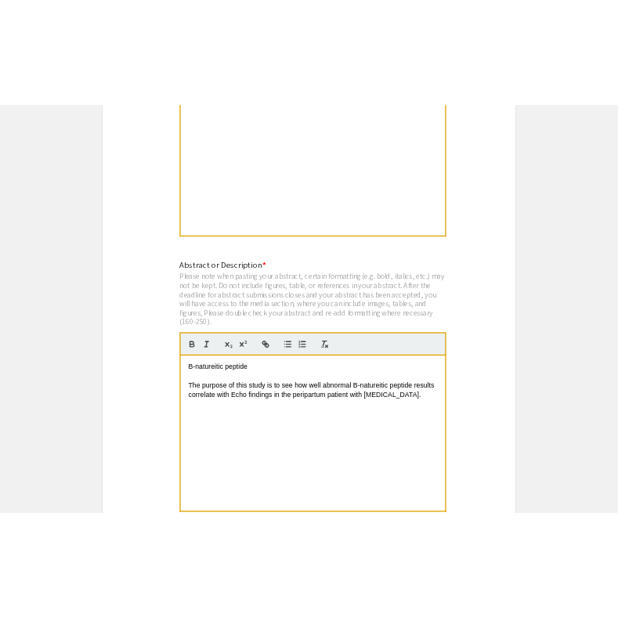
scroll to position [0, 0]
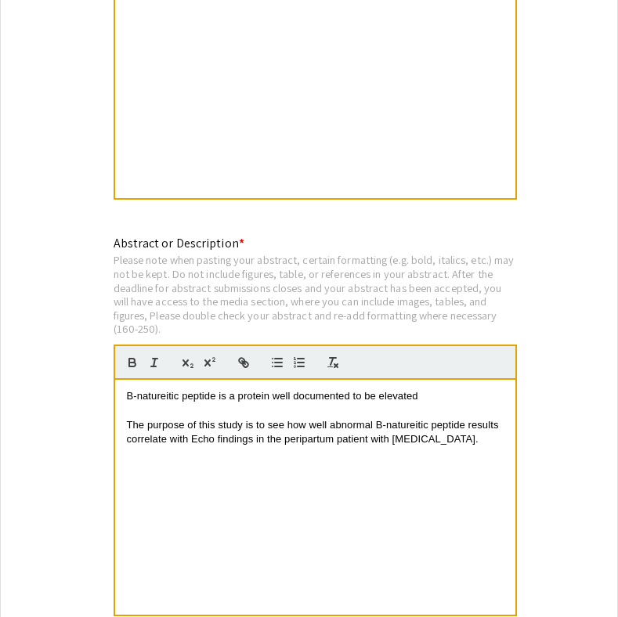
drag, startPoint x: 429, startPoint y: 386, endPoint x: 273, endPoint y: 385, distance: 155.9
click at [273, 389] on p "B-natureitic peptide is a protein well documented to be elevated" at bounding box center [315, 396] width 377 height 14
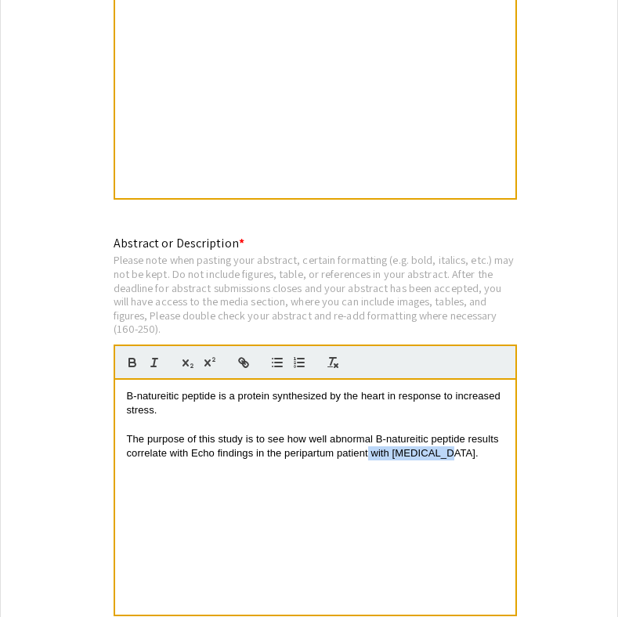
drag, startPoint x: 367, startPoint y: 446, endPoint x: 439, endPoint y: 446, distance: 72.1
click at [439, 446] on span "The purpose of this study is to see how well abnormal B-natureitic peptide resu…" at bounding box center [314, 446] width 375 height 26
click at [164, 401] on p "B-natureitic peptide is a protein synthesized by the heart in response to incre…" at bounding box center [315, 403] width 377 height 29
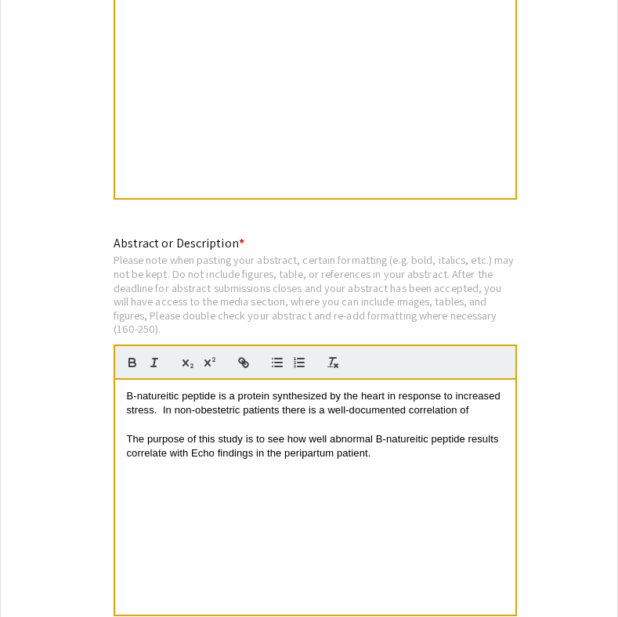
click at [217, 391] on span "B-natureitic peptide is a protein synthesized by the heart in response to incre…" at bounding box center [315, 403] width 377 height 26
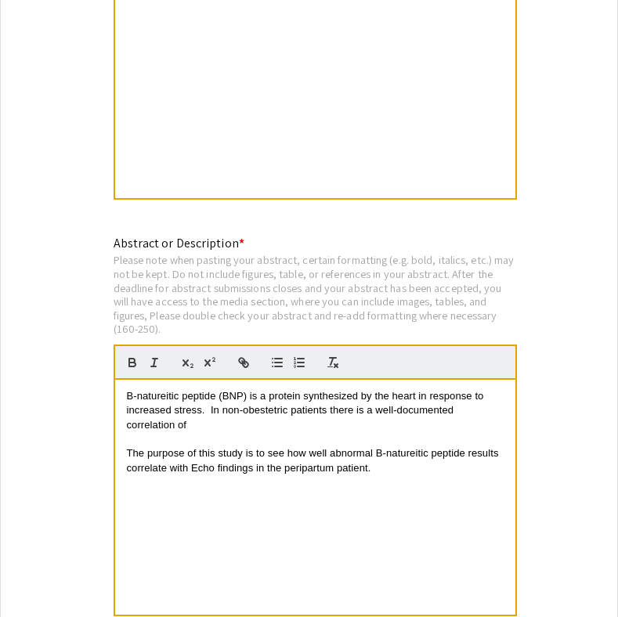
click at [221, 414] on p "B-natureitic peptide (BNP) is a protein synthesized by the heart in response to…" at bounding box center [315, 410] width 377 height 43
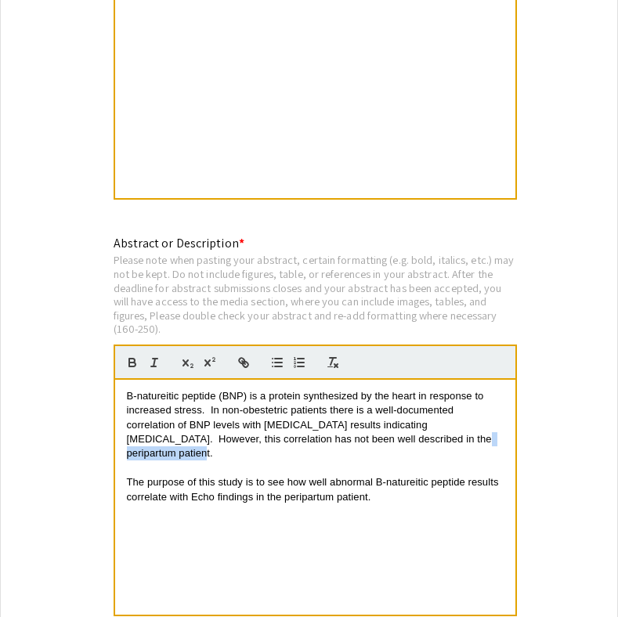
drag, startPoint x: 402, startPoint y: 434, endPoint x: 486, endPoint y: 430, distance: 83.9
click at [486, 430] on span "B-natureitic peptide (BNP) is a protein synthesized by the heart in response to…" at bounding box center [311, 425] width 368 height 70
click at [127, 476] on span "The purpose of this study is to see how well abnormal B-natureitic peptide resu…" at bounding box center [314, 489] width 375 height 26
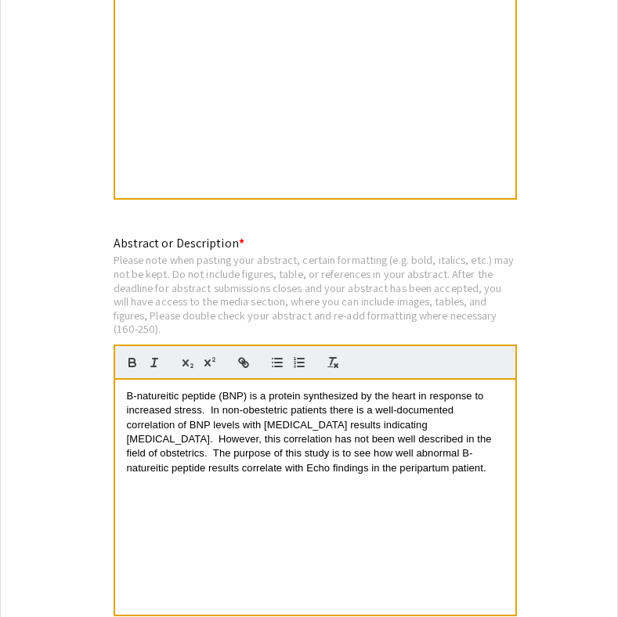
click at [452, 471] on div "B-natureitic peptide (BNP) is a protein synthesized by the heart in response to…" at bounding box center [315, 497] width 400 height 235
click at [125, 387] on div "B-natureitic peptide (BNP) is a protein synthesized by the heart in response to…" at bounding box center [315, 497] width 400 height 235
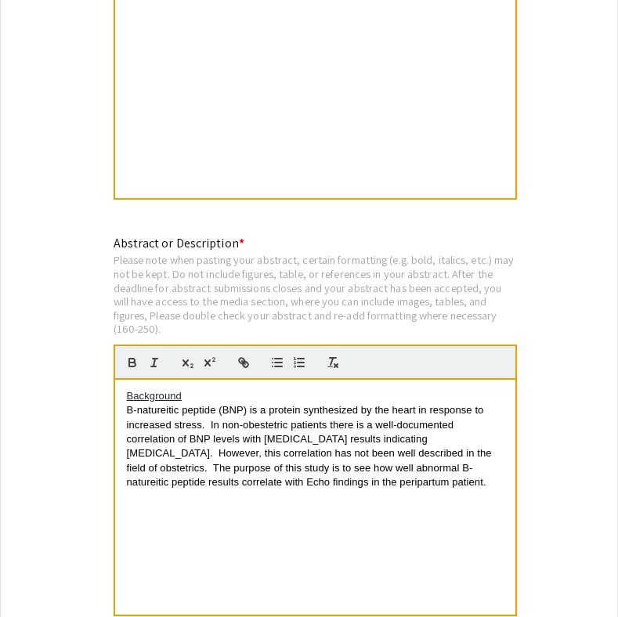
click at [127, 460] on span "B-natureitic peptide (BNP) is a protein synthesized by the heart in response to…" at bounding box center [311, 446] width 368 height 84
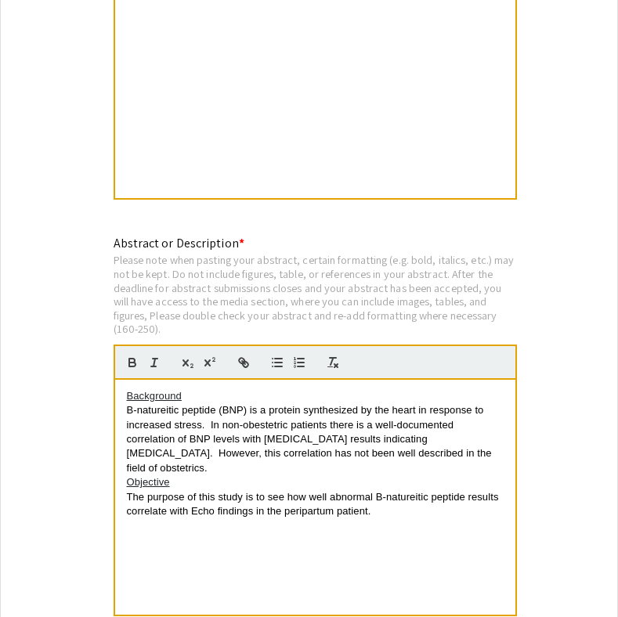
click at [422, 490] on p "The purpose of this study is to see how well abnormal B-natureitic peptide resu…" at bounding box center [315, 504] width 377 height 29
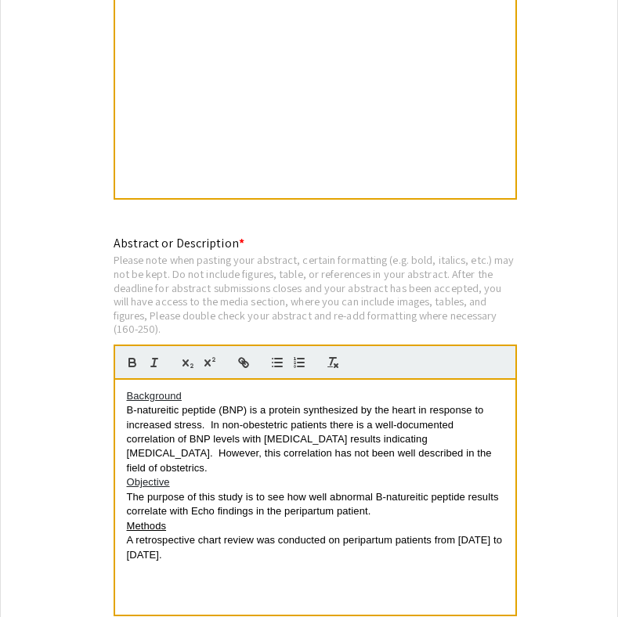
click at [482, 534] on span "A retrospective chart review was conducted on peripartum patients from [DATE] t…" at bounding box center [316, 547] width 378 height 26
click at [461, 534] on p "A retrospective chart review was conducted on peripartum patients from [DATE] t…" at bounding box center [315, 547] width 377 height 29
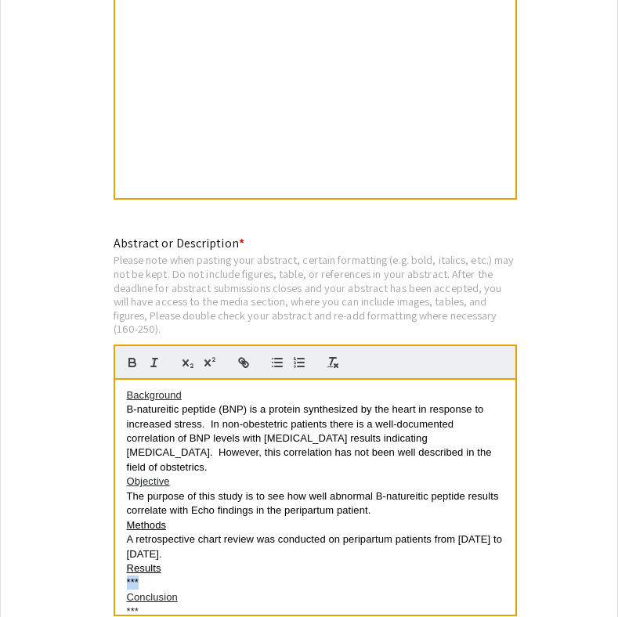
drag, startPoint x: 153, startPoint y: 558, endPoint x: 114, endPoint y: 559, distance: 39.2
click at [114, 559] on div "Background B-natureitic peptide (BNP) is a protein synthesized by the heart in …" at bounding box center [315, 498] width 403 height 237
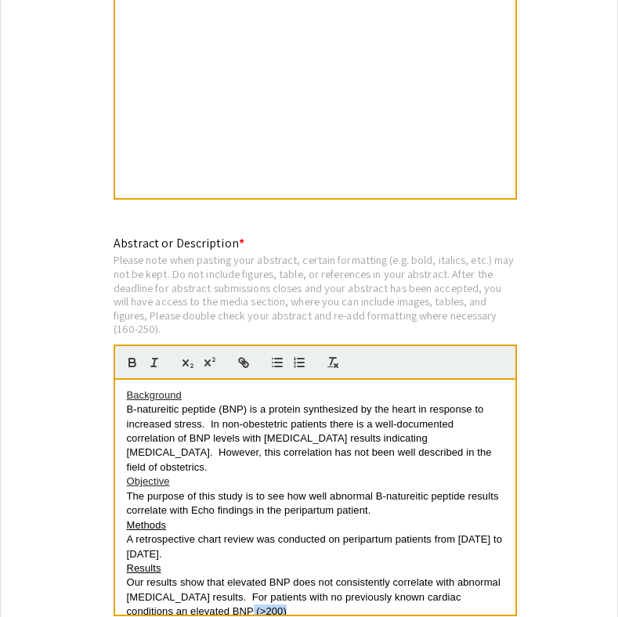
drag, startPoint x: 259, startPoint y: 587, endPoint x: 204, endPoint y: 587, distance: 54.8
click at [204, 587] on p "Our results show that elevated BNP does not consistently correlate with abnorma…" at bounding box center [315, 597] width 377 height 43
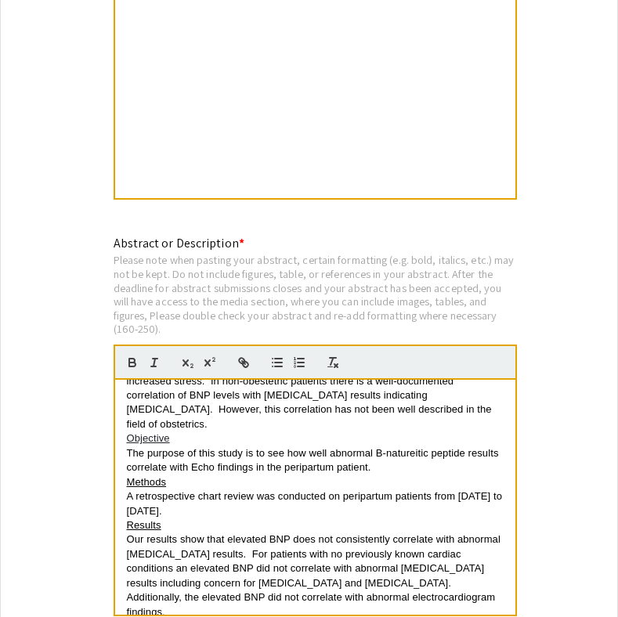
scroll to position [58, 0]
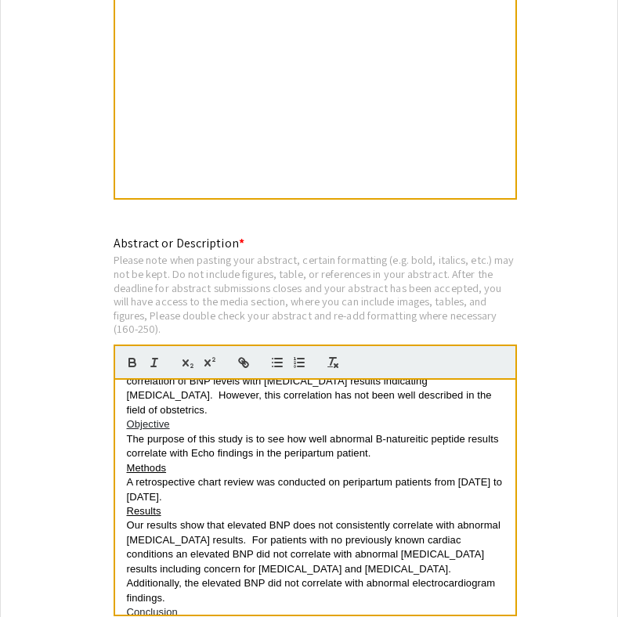
drag, startPoint x: 189, startPoint y: 587, endPoint x: 110, endPoint y: 587, distance: 79.1
click at [176, 616] on p "***" at bounding box center [315, 627] width 377 height 14
click at [109, 587] on div "Abstract or Description * Please note when pasting your abstract, certain forma…" at bounding box center [309, 435] width 415 height 403
click at [135, 616] on p "***" at bounding box center [315, 627] width 377 height 14
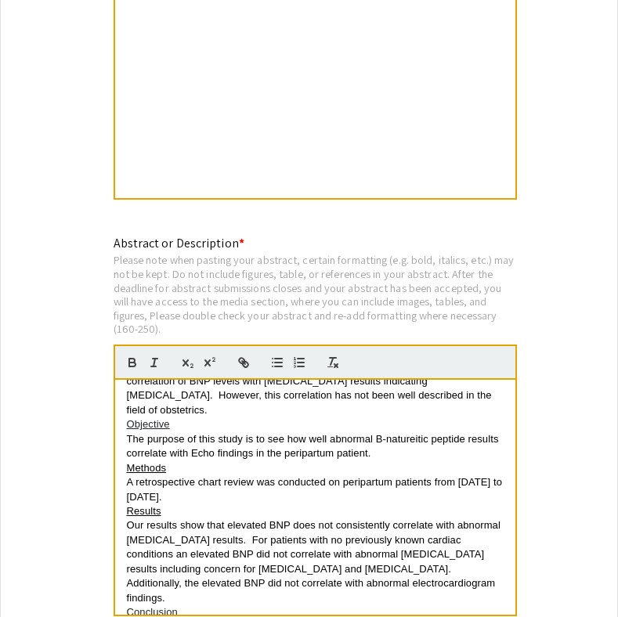
click at [135, 616] on p "*" at bounding box center [315, 627] width 377 height 14
click at [244, 598] on div "Background B-natureitic peptide (BNP) is a protein synthesized by the heart in …" at bounding box center [315, 497] width 400 height 235
click at [245, 616] on p "This study shows that elevated BNP in the peripartum patient should be used" at bounding box center [315, 627] width 377 height 14
click at [450, 616] on p "This study shows that BNP in the peripartum patient should be used" at bounding box center [315, 627] width 377 height 14
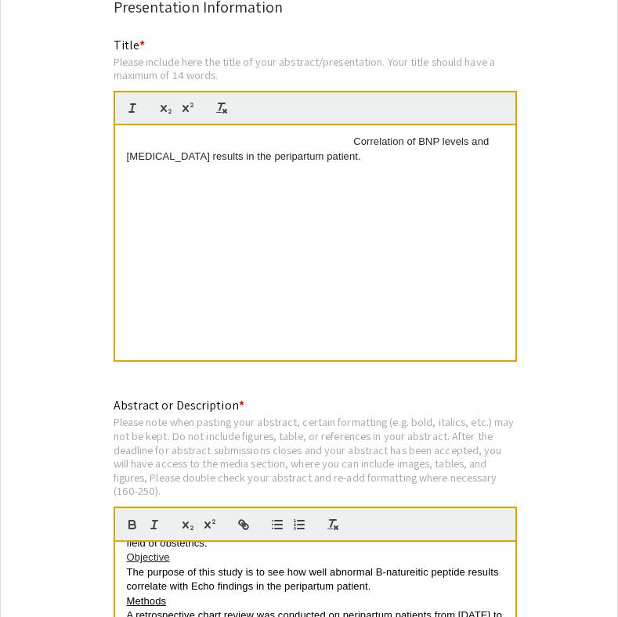
scroll to position [2873, 0]
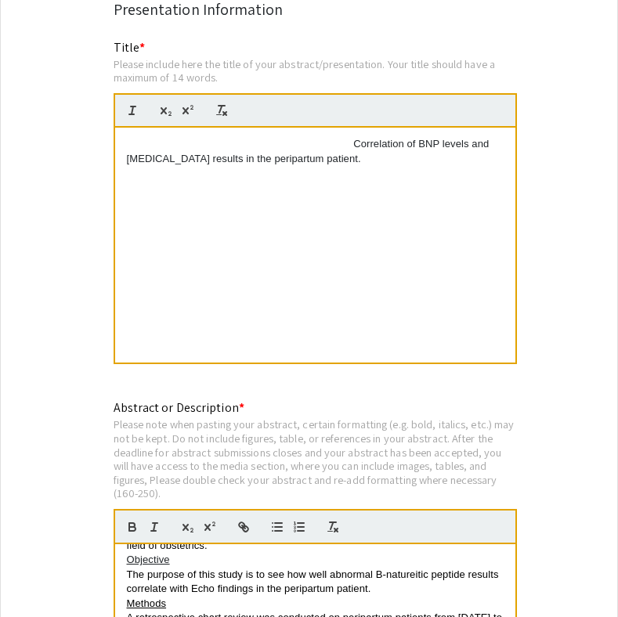
click at [361, 137] on p "Does [MEDICAL_DATA] correlate with BMI?Co Correlation of BNP levels and [MEDICA…" at bounding box center [315, 151] width 377 height 29
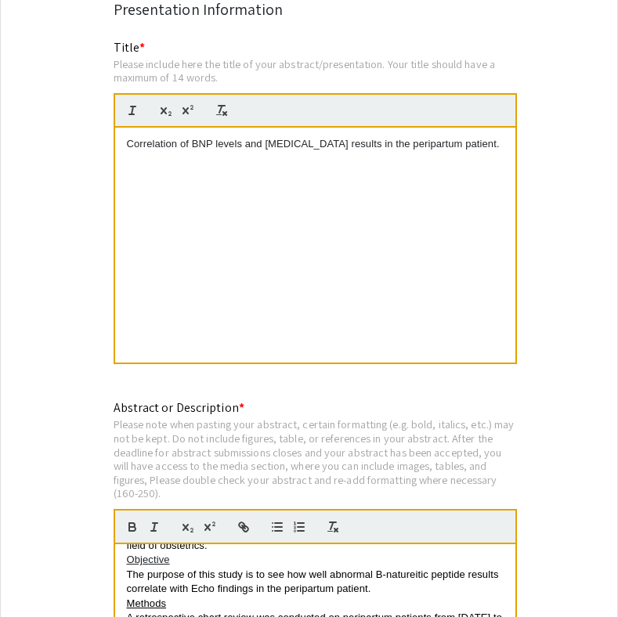
click at [443, 137] on p "Correlation of BNP levels and [MEDICAL_DATA] results in the peripartum patient." at bounding box center [315, 144] width 377 height 14
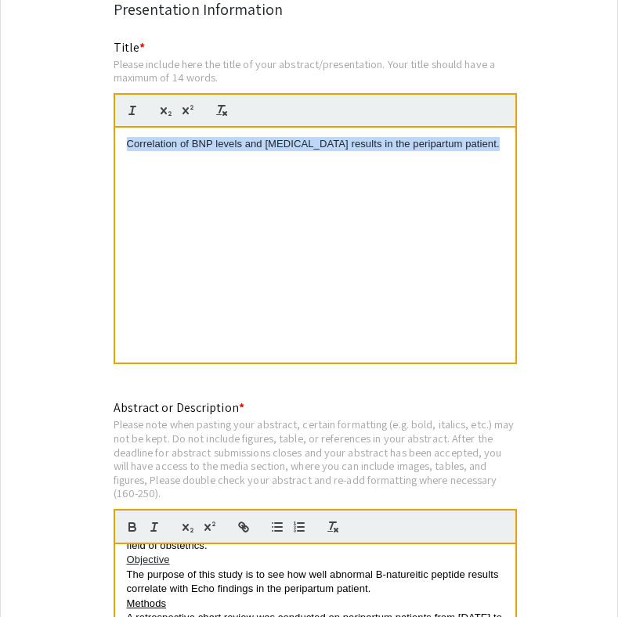
copy p "Correlation of BNP levels and [MEDICAL_DATA] results in the peripartum patient."
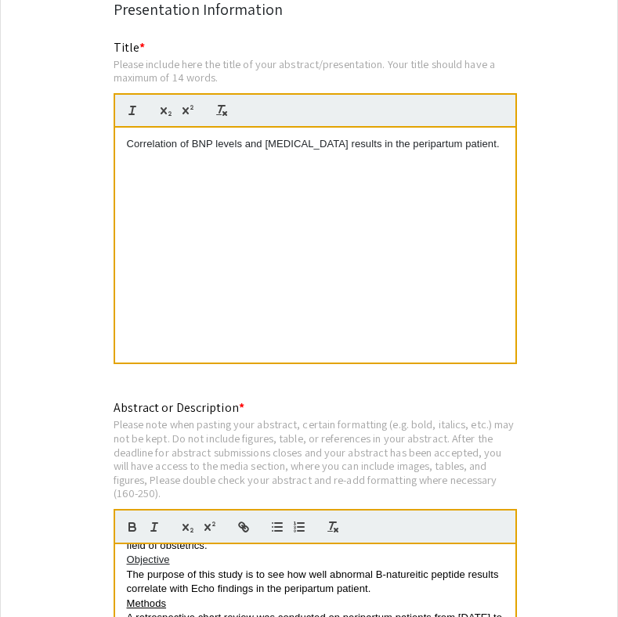
click at [514, 133] on div "Correlation of BNP levels and [MEDICAL_DATA] results in the peripartum patient." at bounding box center [315, 245] width 400 height 235
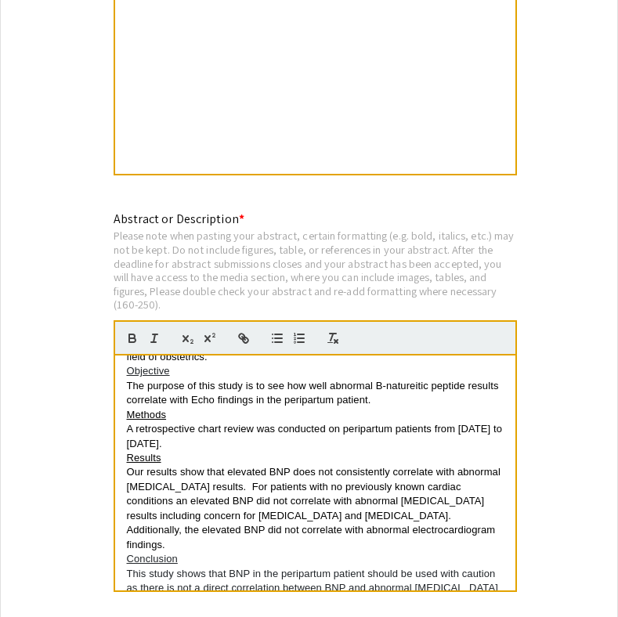
click at [336, 423] on span "A retrospective chart review was conducted on peripartum patients from [DATE] t…" at bounding box center [316, 436] width 378 height 26
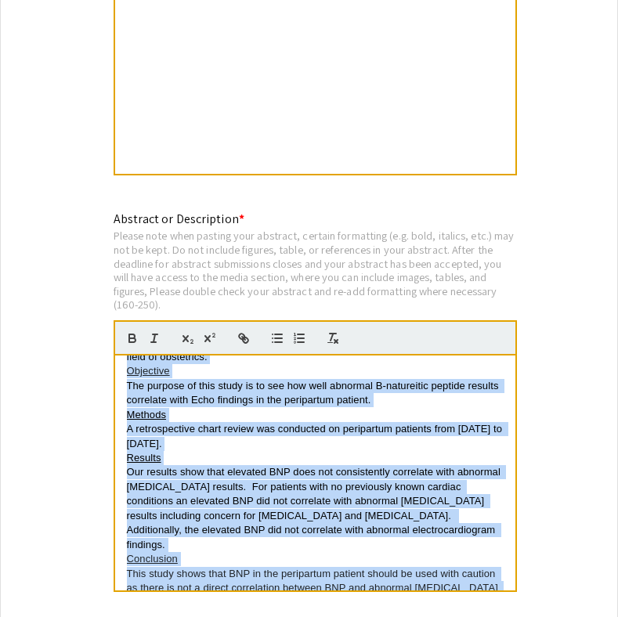
copy div "Background B-natureitic peptide (BNP) is a protein synthesized by the heart in …"
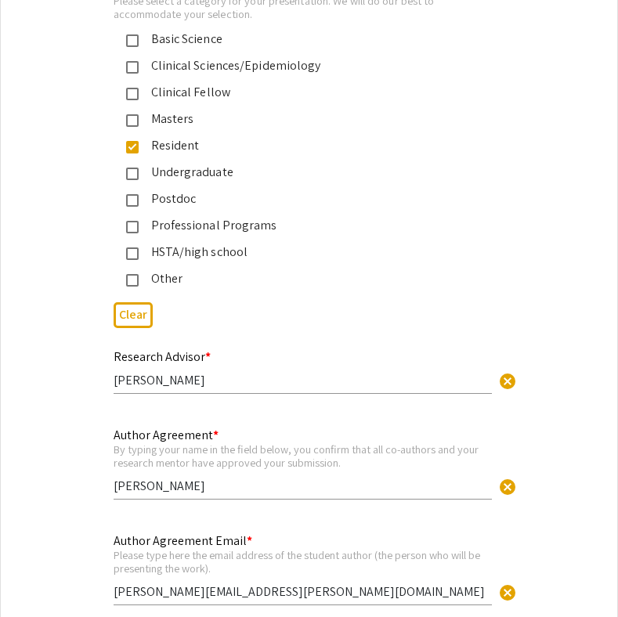
scroll to position [3865, 0]
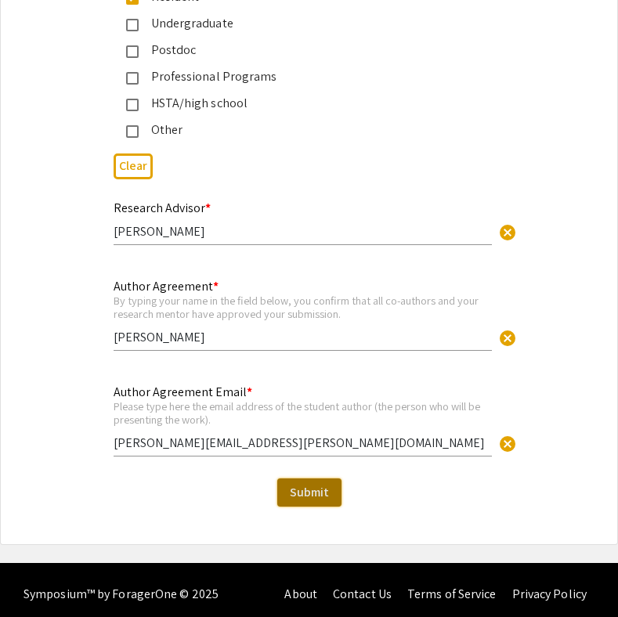
click at [299, 484] on span "Submit" at bounding box center [309, 492] width 39 height 16
